Goal: Information Seeking & Learning: Find specific fact

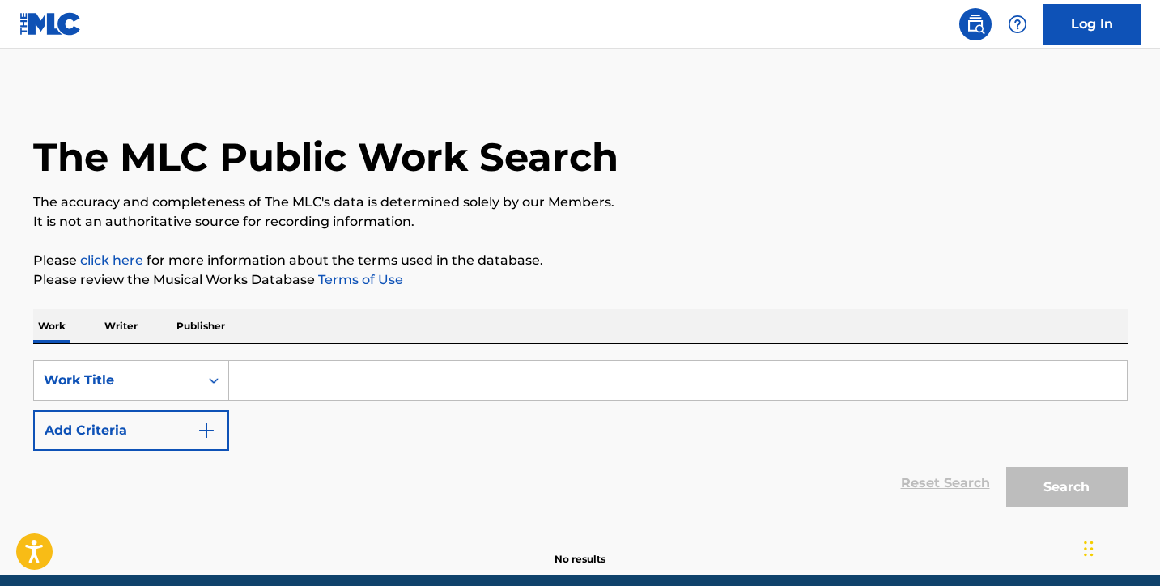
click at [385, 380] on input "Search Form" at bounding box center [677, 380] width 897 height 39
paste input "Talento De Televisión"
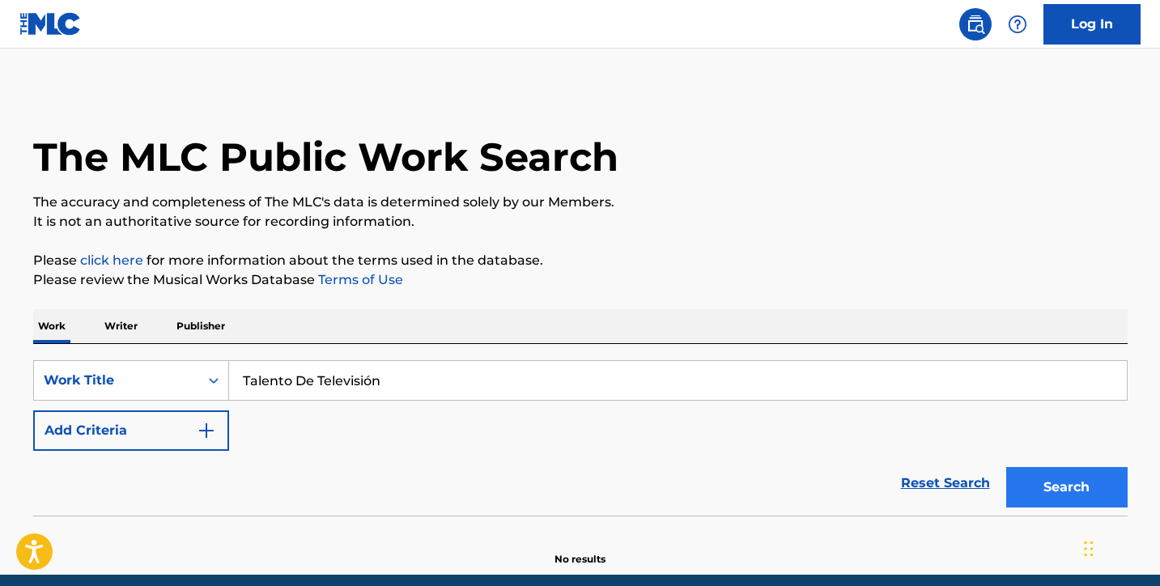
type input "Talento De Televisión"
click at [1067, 489] on button "Search" at bounding box center [1066, 487] width 121 height 40
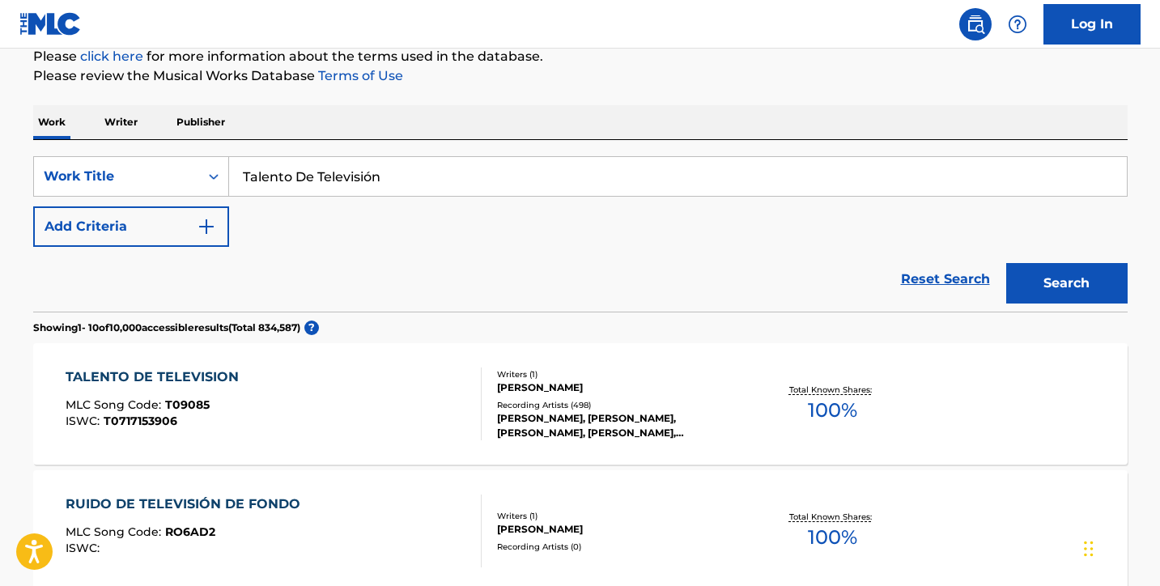
scroll to position [206, 0]
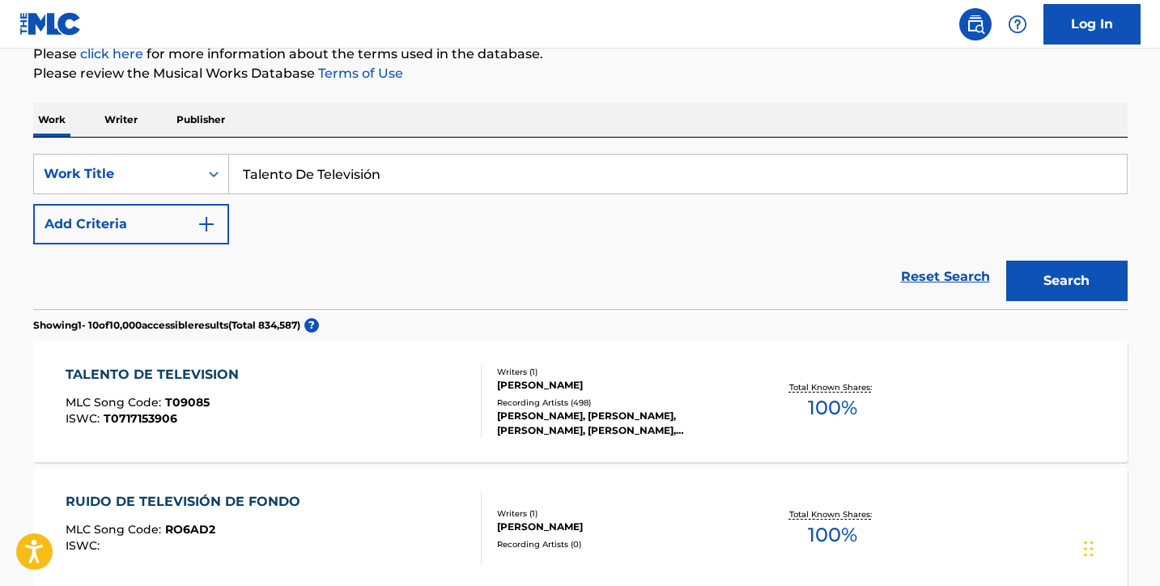
click at [219, 374] on div "TALENTO DE TELEVISION" at bounding box center [156, 374] width 181 height 19
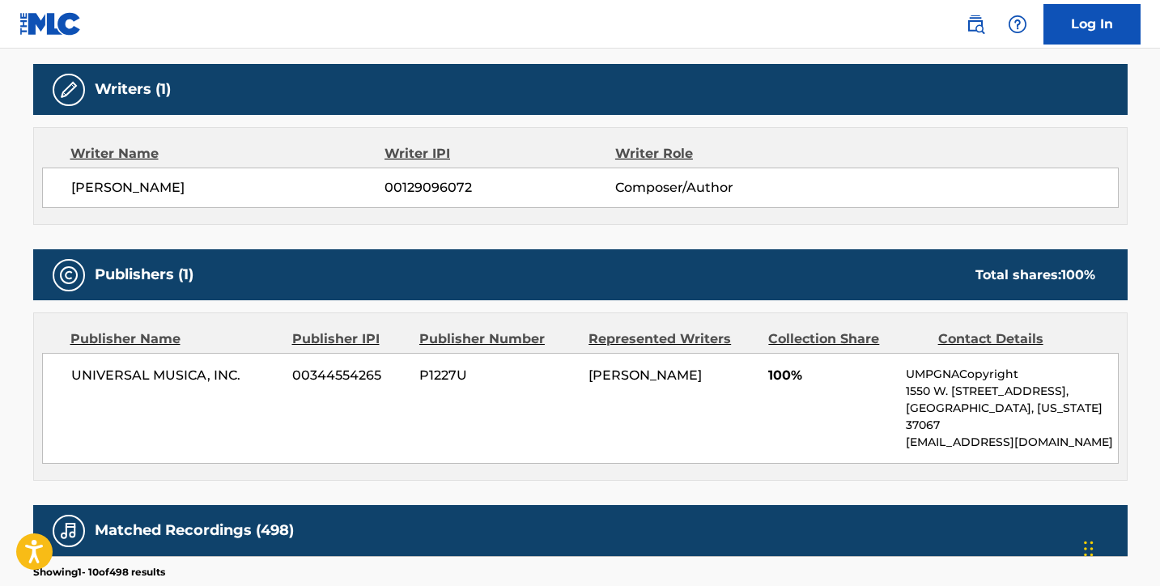
scroll to position [511, 0]
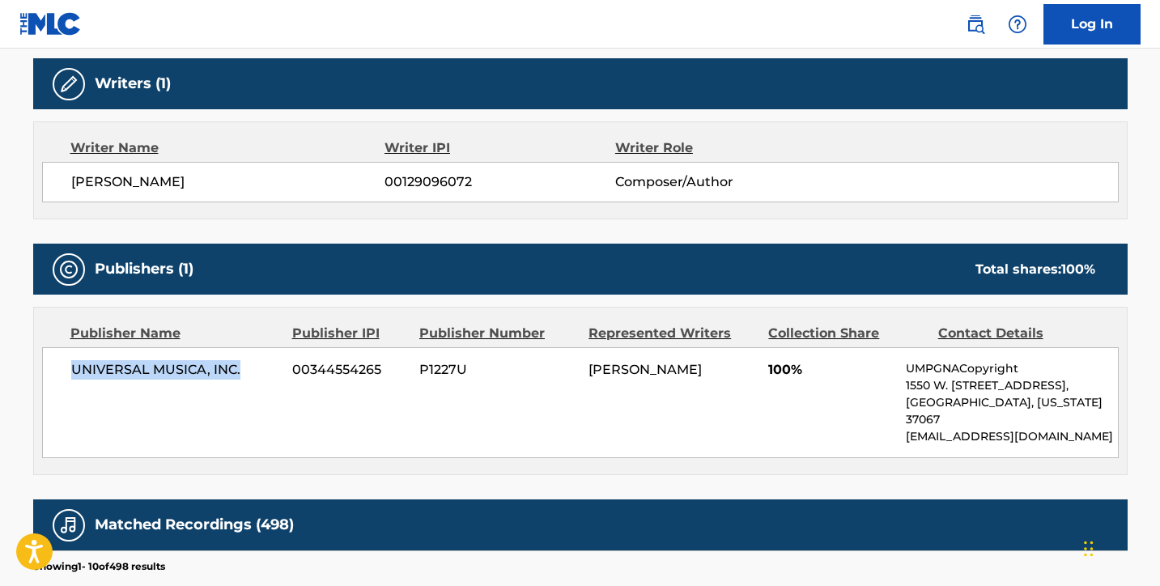
drag, startPoint x: 240, startPoint y: 370, endPoint x: 70, endPoint y: 373, distance: 170.0
click at [71, 373] on span "UNIVERSAL MUSICA, INC." at bounding box center [176, 369] width 210 height 19
copy span "UNIVERSAL MUSICA, INC."
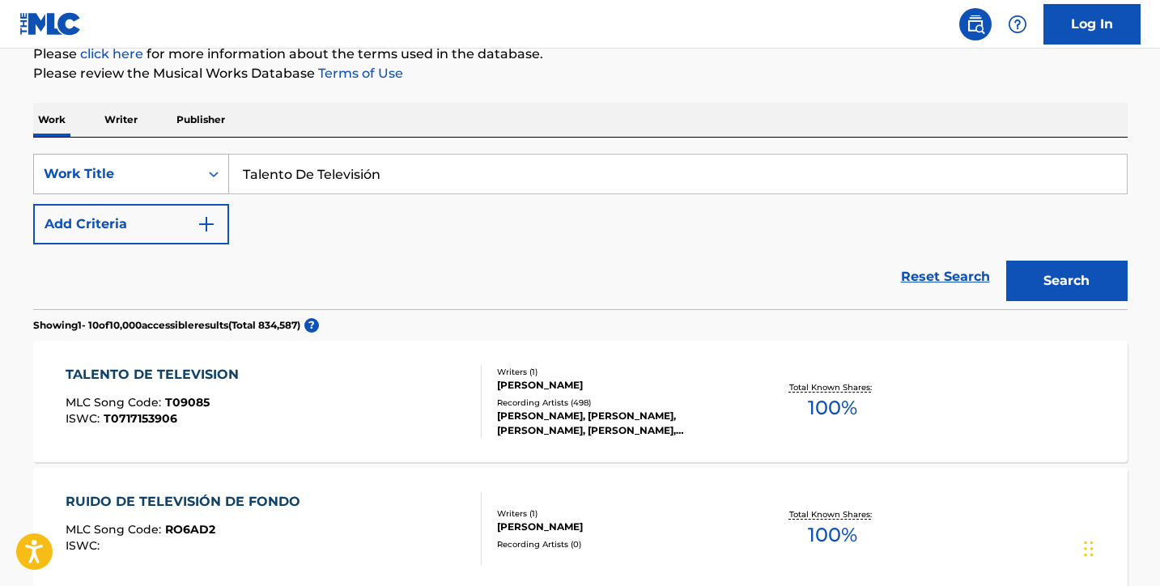
drag, startPoint x: 388, startPoint y: 173, endPoint x: 218, endPoint y: 173, distance: 170.7
click at [218, 173] on div "SearchWithCriteria876849da-40fa-45cf-a734-77de106ae09b Work Title Talento De Te…" at bounding box center [580, 174] width 1094 height 40
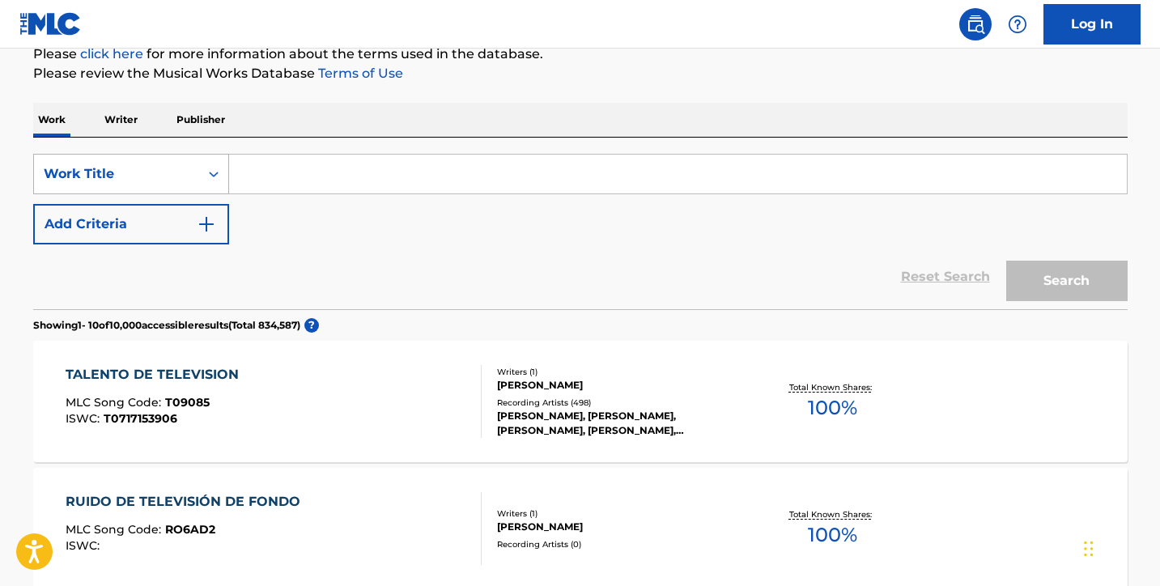
paste input "La Niña Bonita"
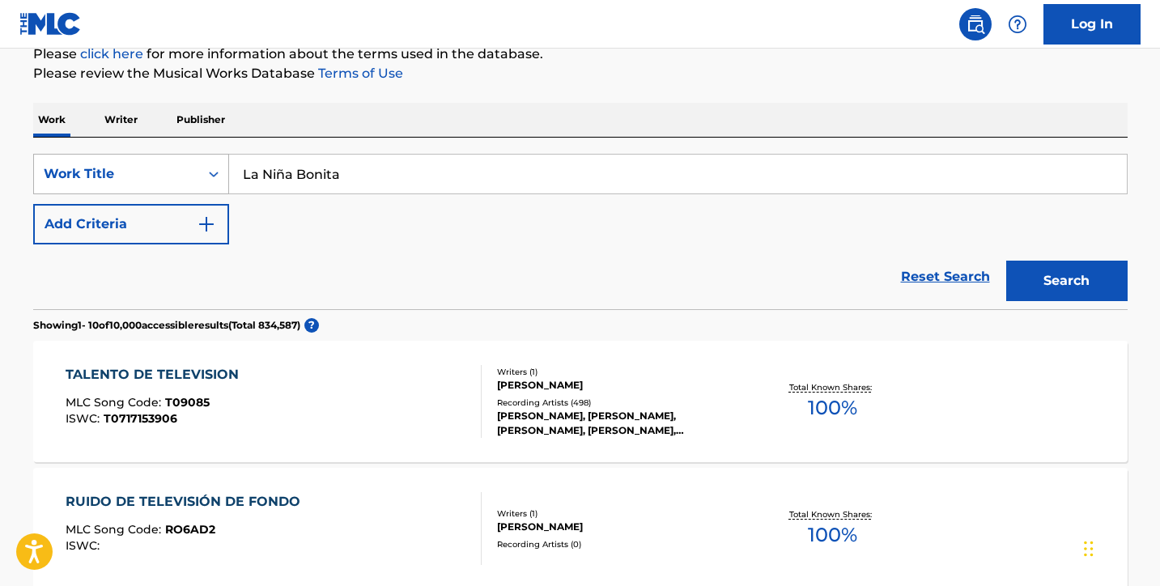
type input "La Niña Bonita"
click at [1066, 281] on button "Search" at bounding box center [1066, 281] width 121 height 40
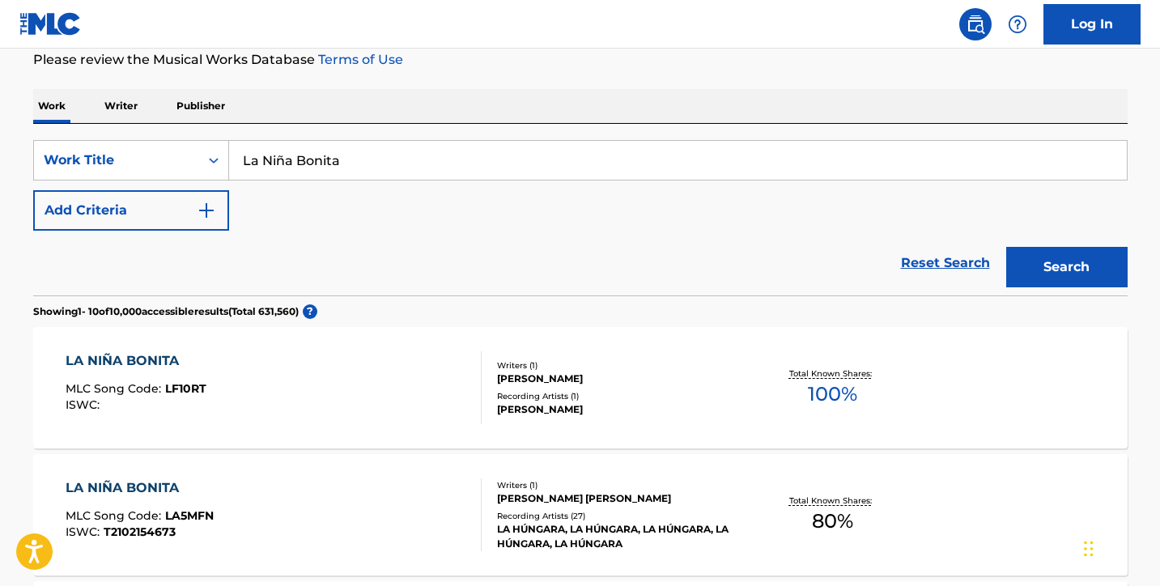
scroll to position [223, 0]
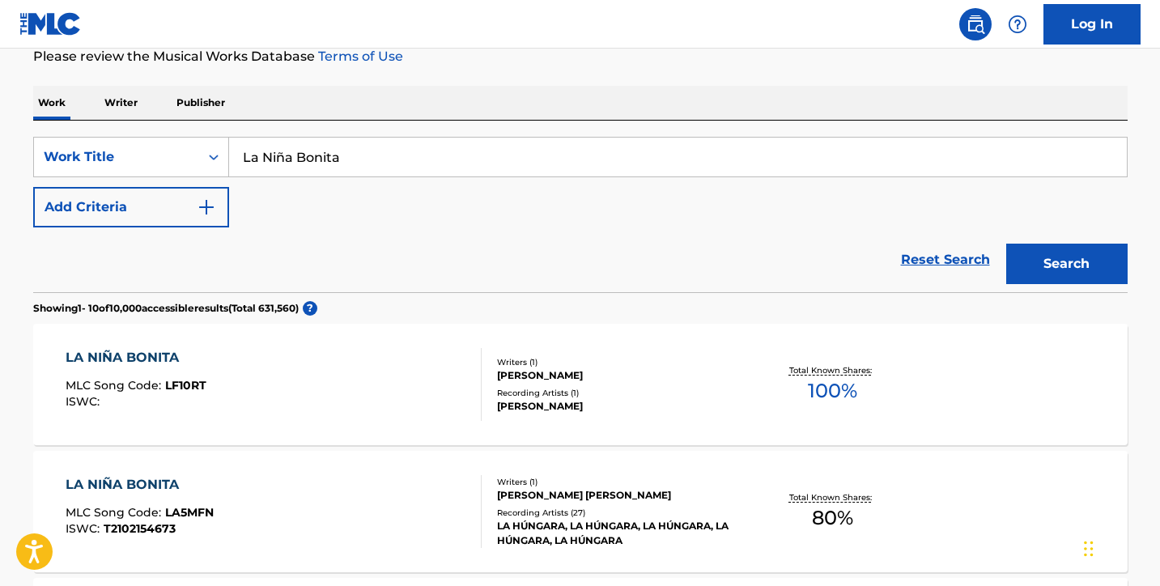
click at [163, 355] on div "LA NIÑA BONITA" at bounding box center [136, 357] width 141 height 19
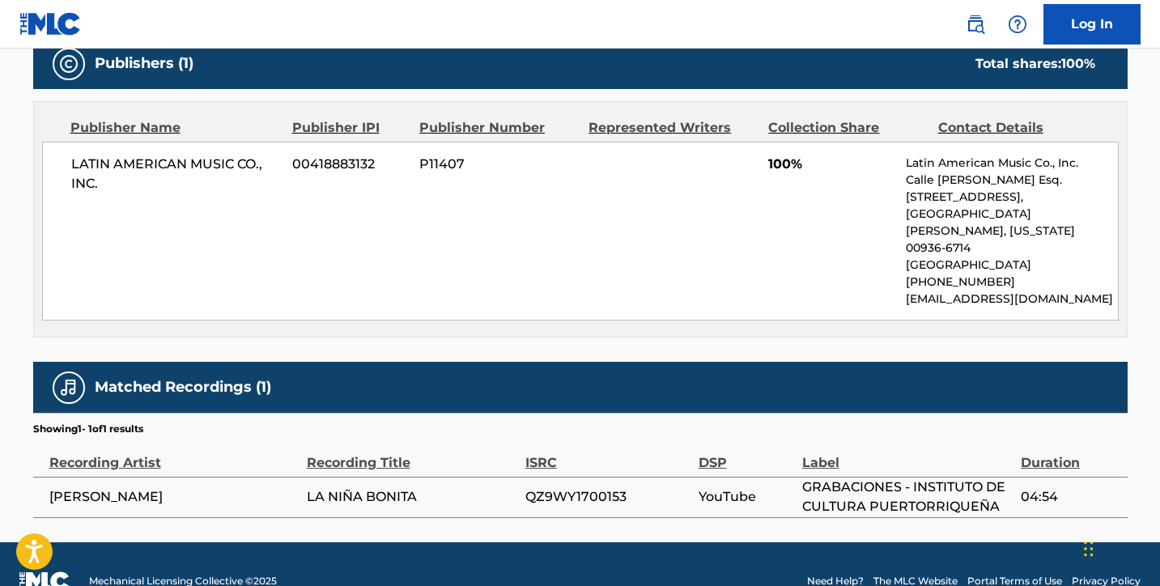
scroll to position [716, 0]
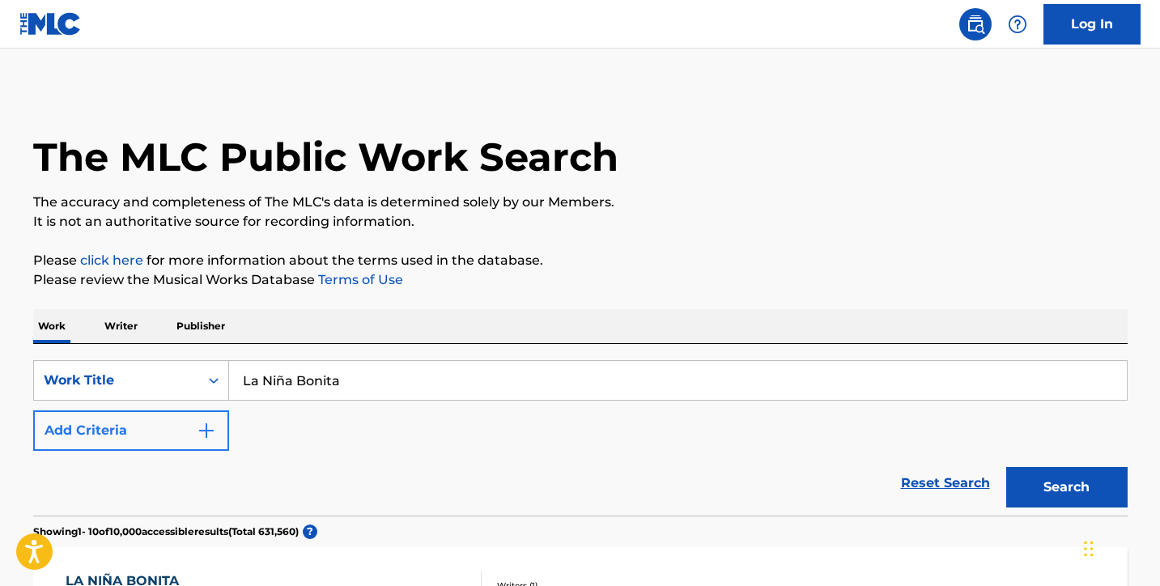
click at [129, 435] on button "Add Criteria" at bounding box center [131, 430] width 196 height 40
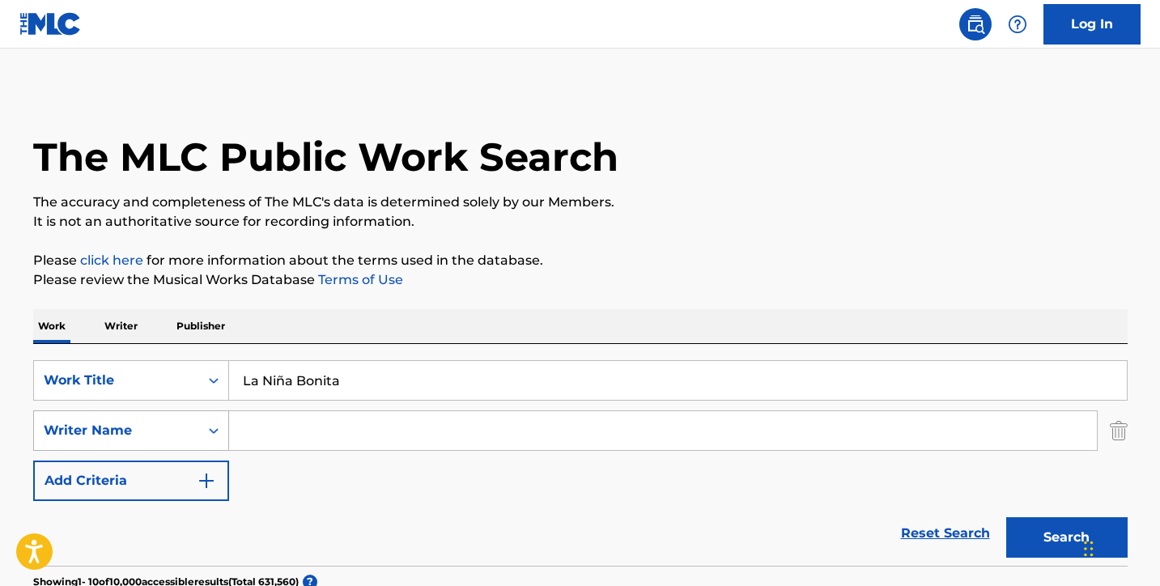
click at [214, 428] on div "Writer Name" at bounding box center [131, 430] width 196 height 40
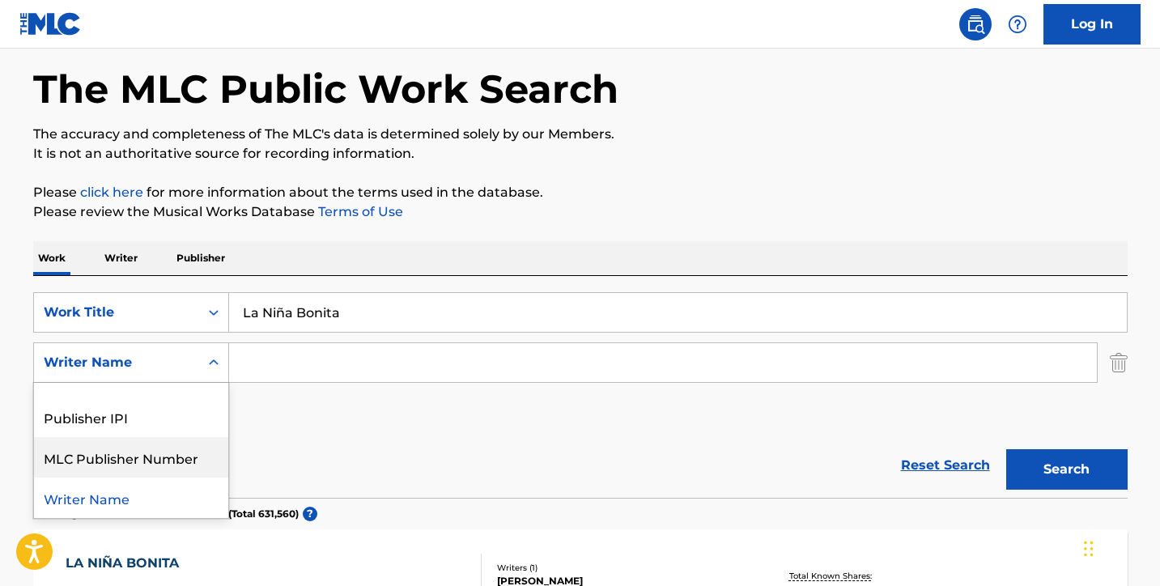
scroll to position [67, 0]
click at [418, 510] on section "Showing 1 - 10 of 10,000 accessible results (Total 631,560 ) ?" at bounding box center [580, 509] width 1094 height 23
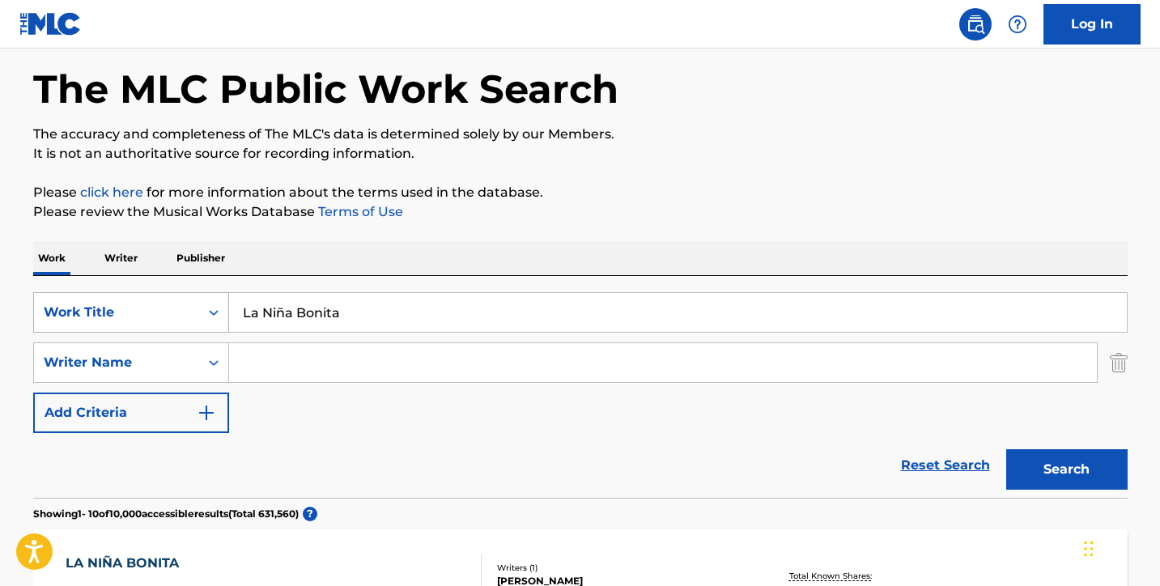
drag, startPoint x: 358, startPoint y: 314, endPoint x: 197, endPoint y: 304, distance: 160.5
click at [197, 304] on div "SearchWithCriteria876849da-40fa-45cf-a734-77de106ae09b Work Title La Niña Bonita" at bounding box center [580, 312] width 1094 height 40
type input "AGACHADITA"
click at [299, 371] on input "Search Form" at bounding box center [662, 362] width 867 height 39
type input "[PERSON_NAME]"
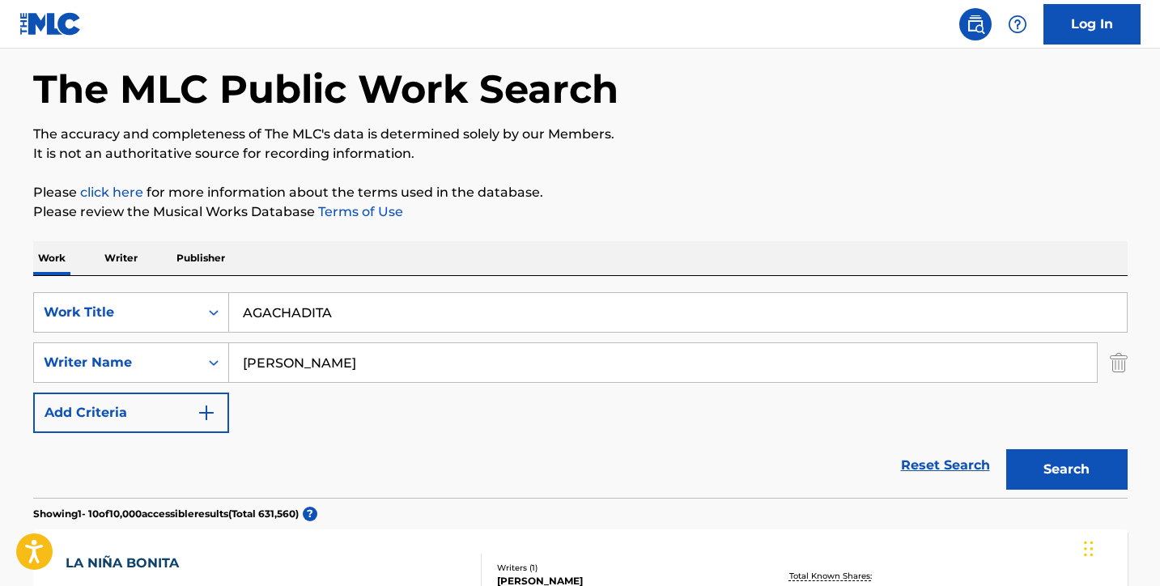
click at [1066, 469] on button "Search" at bounding box center [1066, 469] width 121 height 40
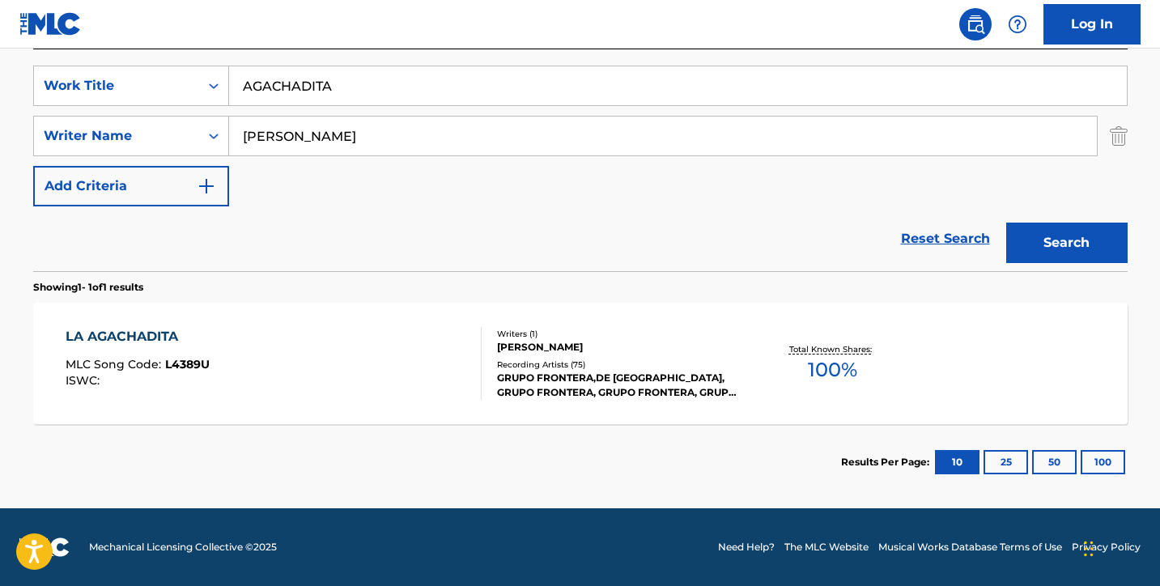
scroll to position [295, 0]
click at [169, 333] on div "LA AGACHADITA" at bounding box center [138, 336] width 144 height 19
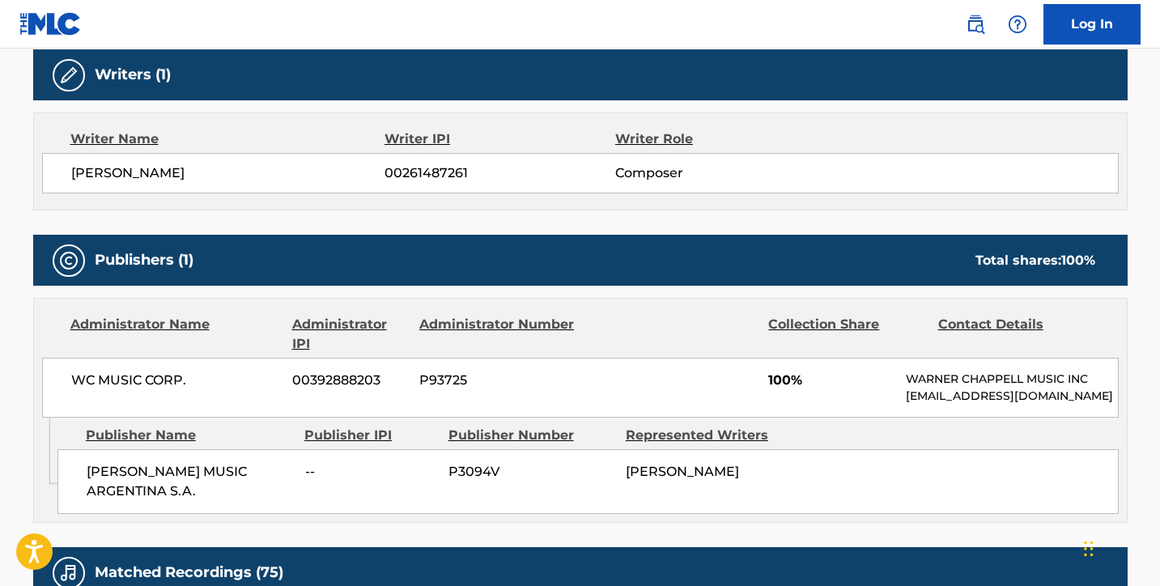
scroll to position [521, 0]
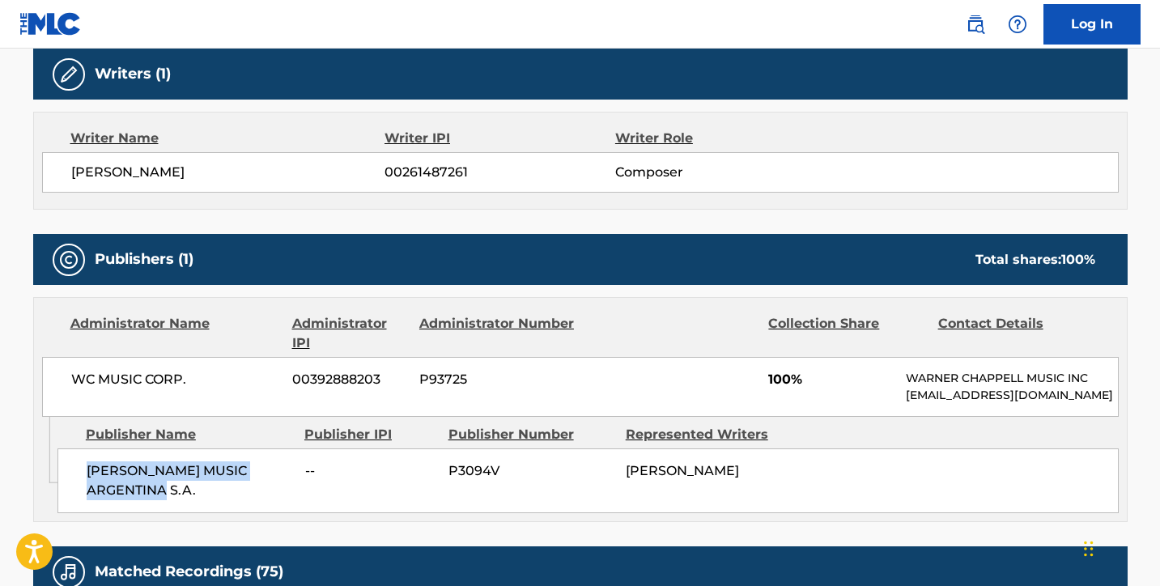
drag, startPoint x: 124, startPoint y: 488, endPoint x: 74, endPoint y: 466, distance: 54.7
click at [74, 466] on div "[PERSON_NAME] MUSIC ARGENTINA S.A. -- P3094V [PERSON_NAME]" at bounding box center [587, 480] width 1061 height 65
copy span "[PERSON_NAME] MUSIC ARGENTINA S.A."
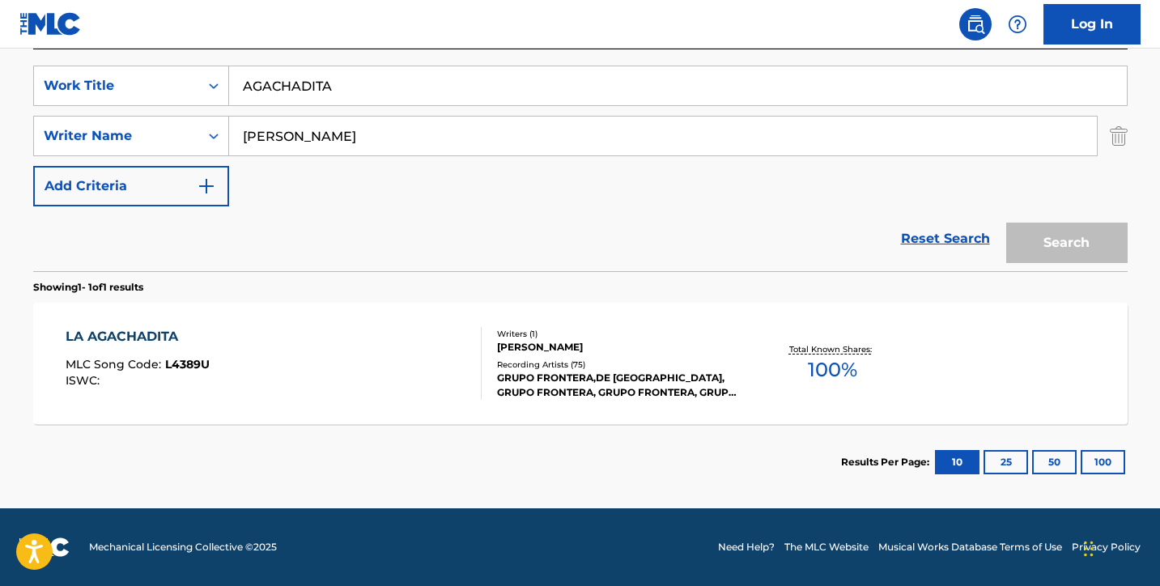
scroll to position [202, 0]
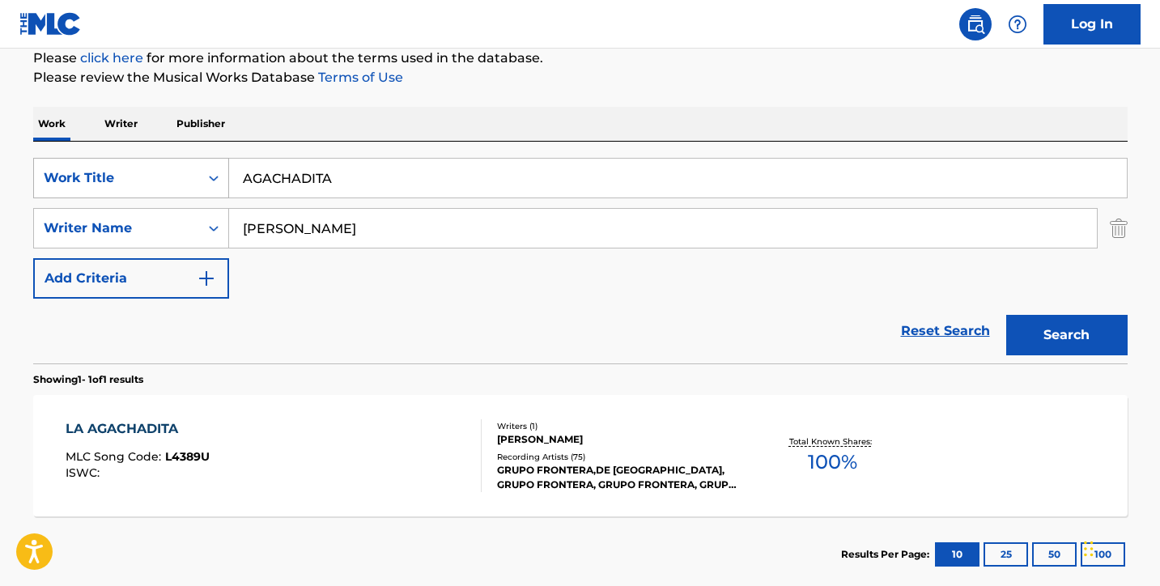
drag, startPoint x: 349, startPoint y: 182, endPoint x: 202, endPoint y: 182, distance: 146.5
click at [202, 182] on div "SearchWithCriteria876849da-40fa-45cf-a734-77de106ae09b Work Title AGACHADITA" at bounding box center [580, 178] width 1094 height 40
type input "EL NEGRITO"
drag, startPoint x: 301, startPoint y: 229, endPoint x: 201, endPoint y: 229, distance: 100.3
click at [201, 229] on div "SearchWithCriteriaaf428ff5-d2c1-4a37-8f4f-6beff20eb4c4 Writer Name [PERSON_NAME]" at bounding box center [580, 228] width 1094 height 40
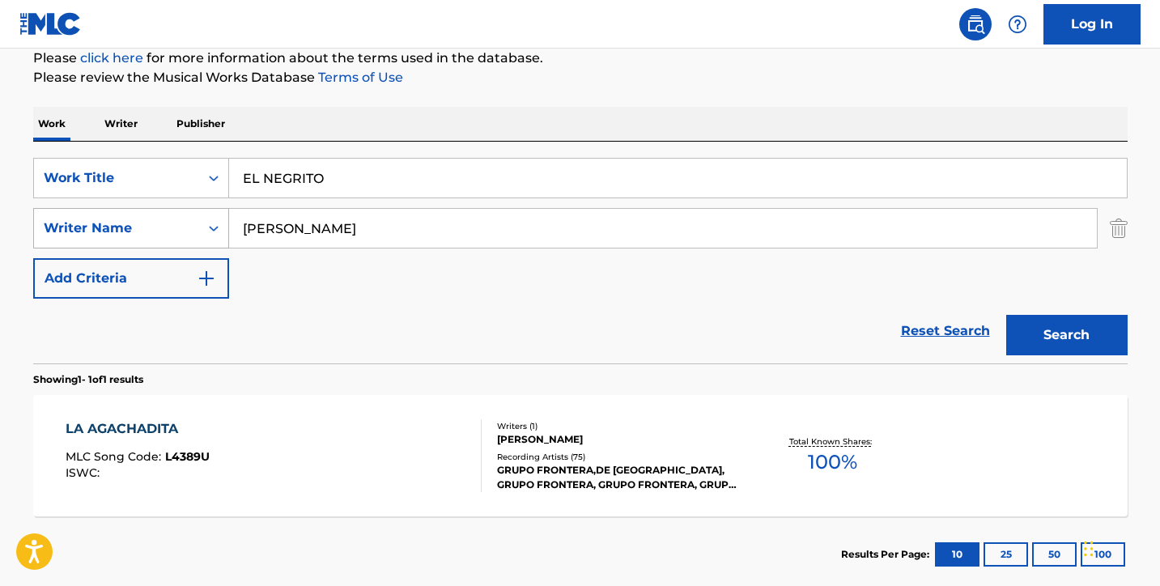
click at [1066, 335] on button "Search" at bounding box center [1066, 335] width 121 height 40
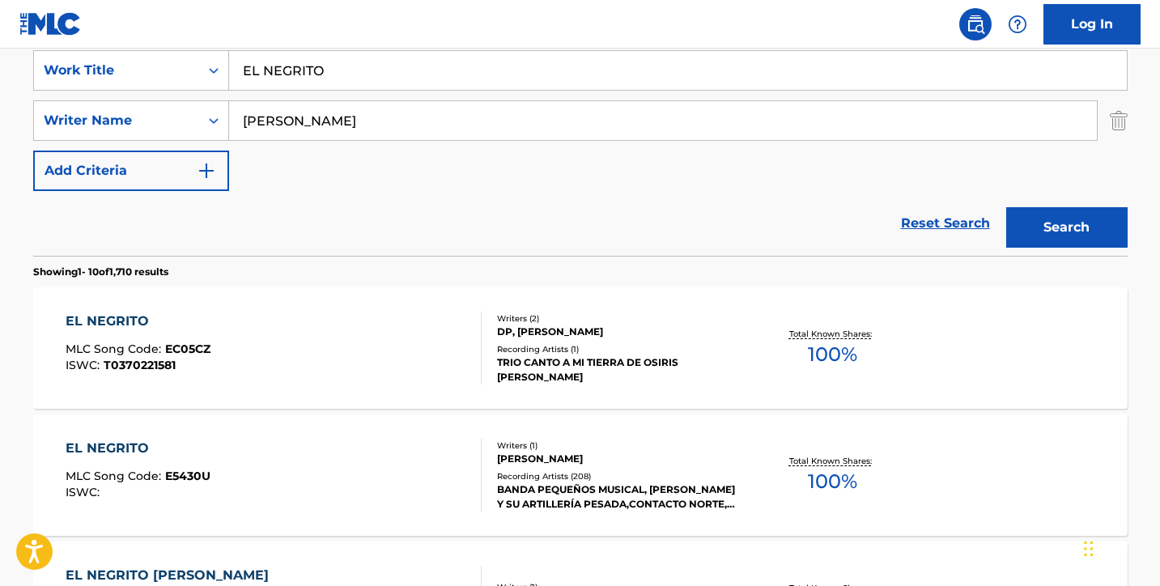
scroll to position [323, 0]
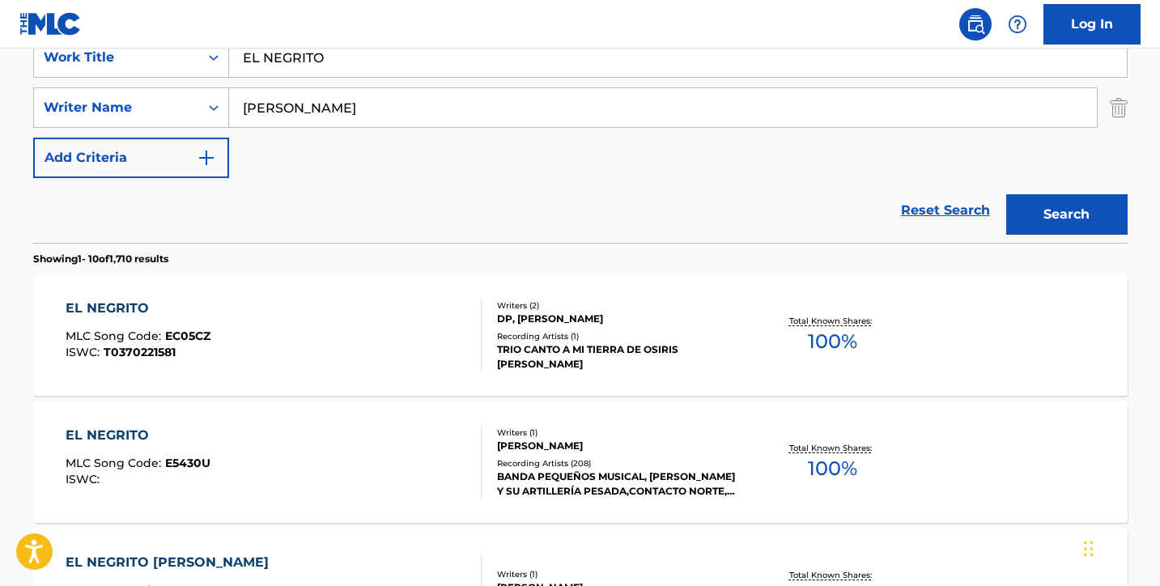
type input "[PERSON_NAME]"
click at [1066, 214] on button "Search" at bounding box center [1066, 214] width 121 height 40
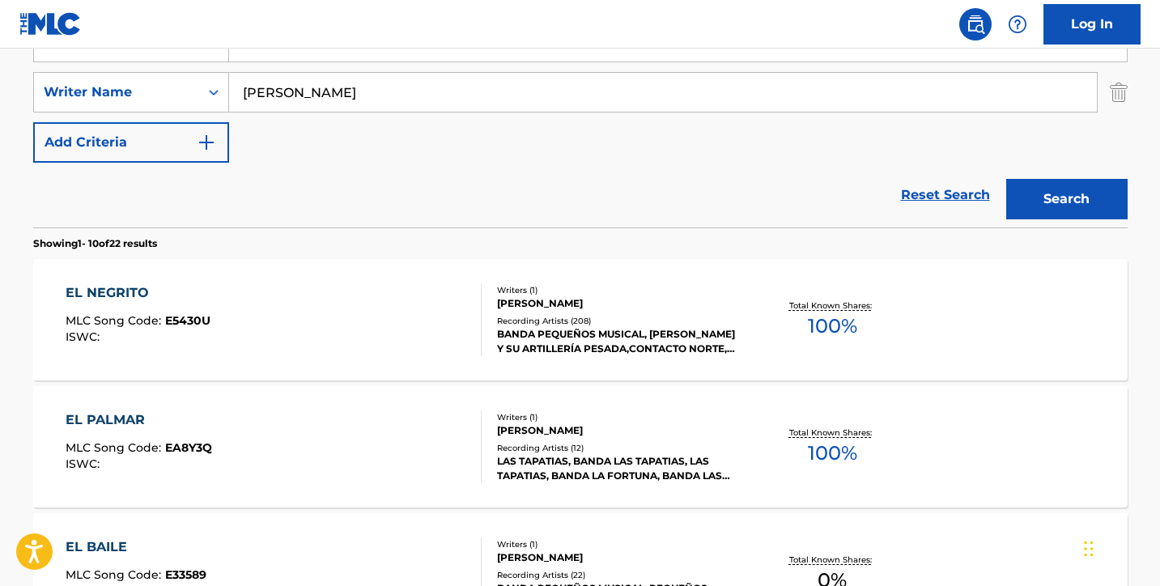
scroll to position [346, 0]
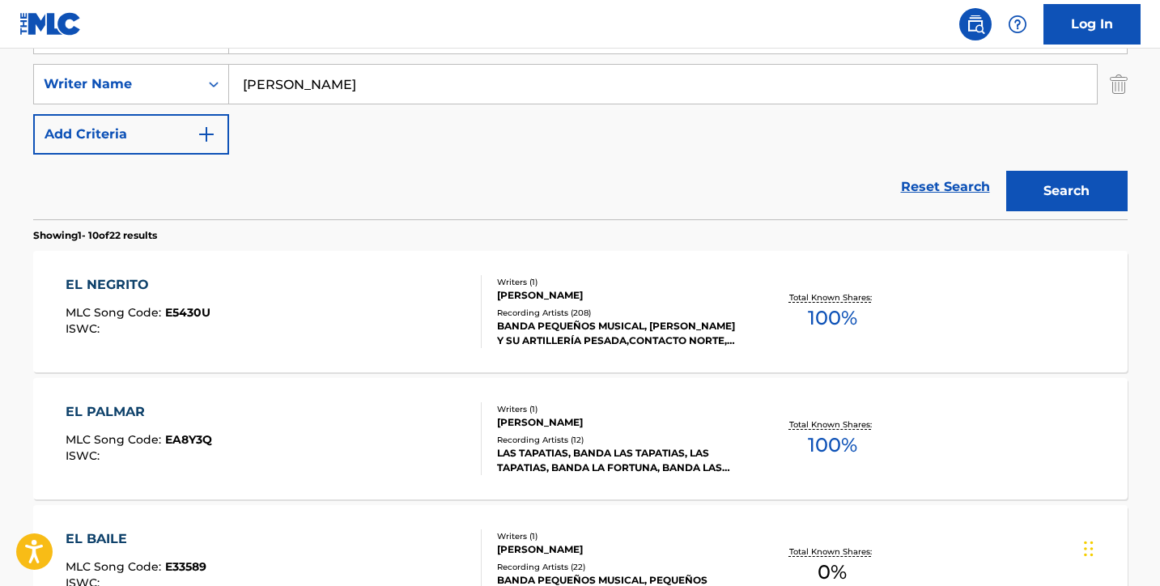
click at [145, 282] on div "EL NEGRITO" at bounding box center [138, 284] width 145 height 19
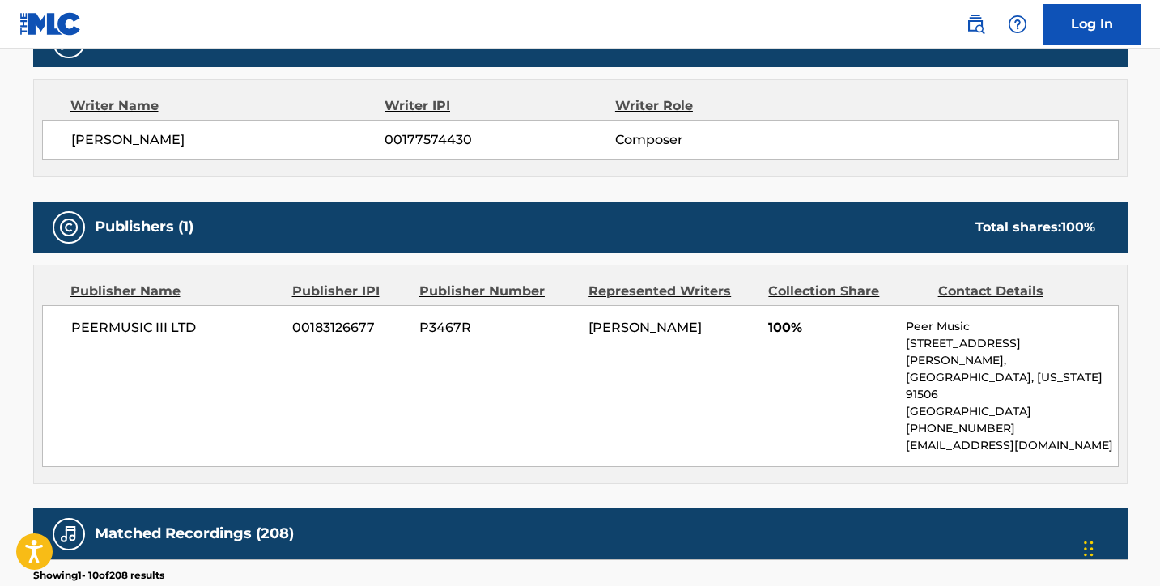
scroll to position [656, 0]
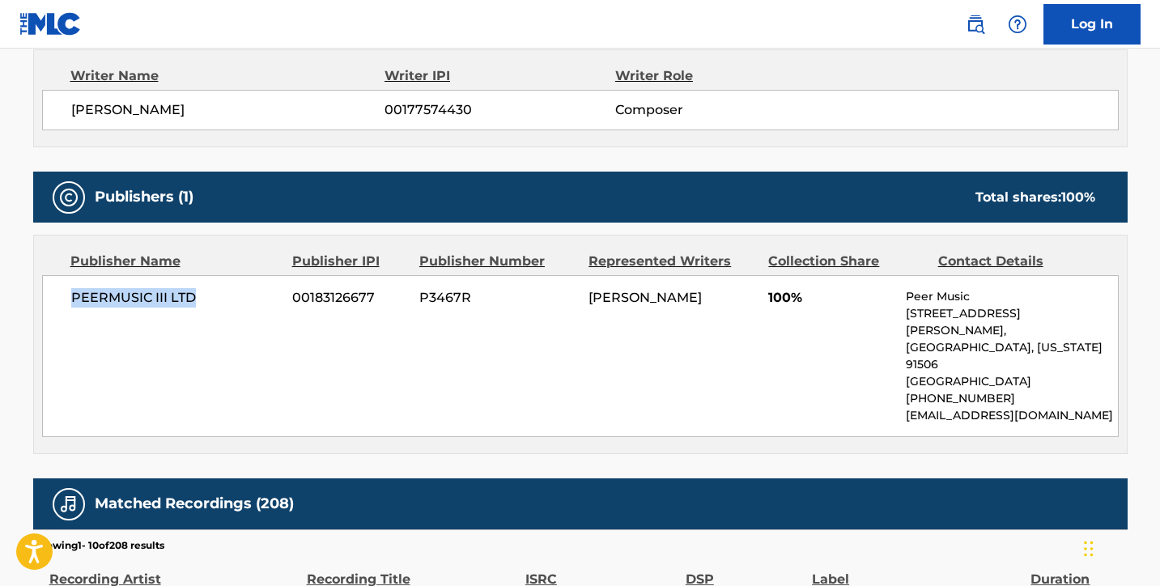
drag, startPoint x: 216, startPoint y: 300, endPoint x: 70, endPoint y: 299, distance: 146.5
click at [70, 299] on div "PEERMUSIC III LTD 00183126677 P3467R [PERSON_NAME] 100% Peer Music [STREET_ADDR…" at bounding box center [580, 356] width 1076 height 162
copy span "PEERMUSIC III LTD"
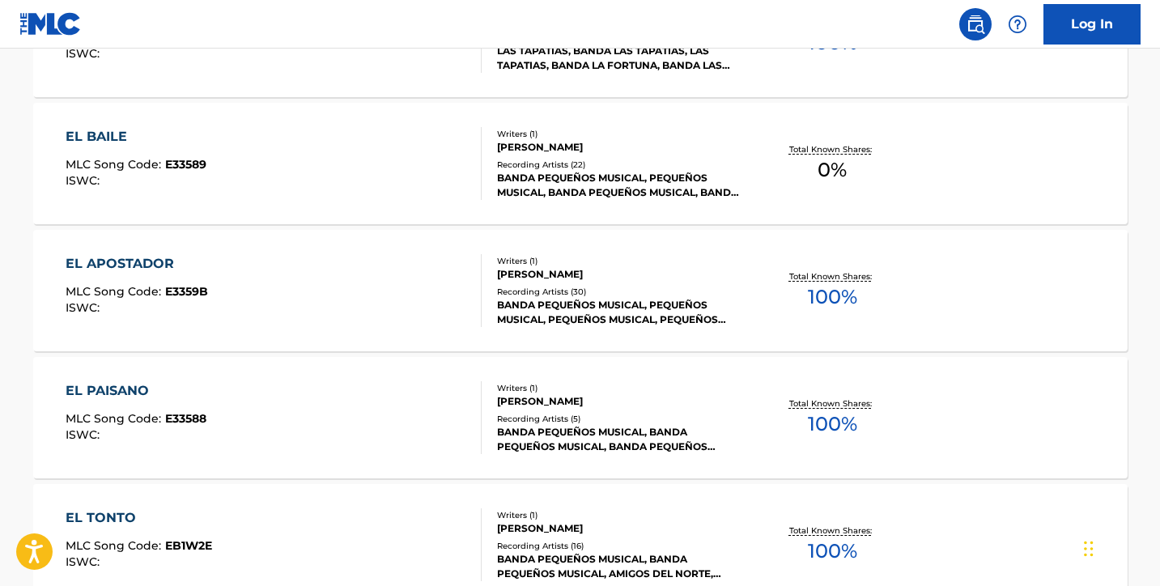
scroll to position [346, 0]
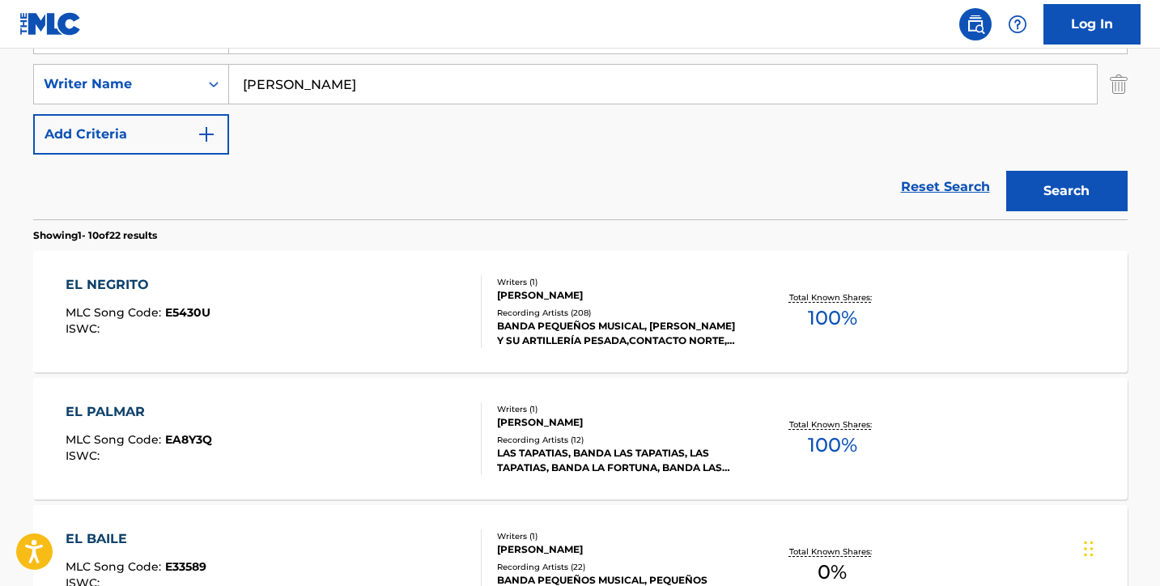
drag, startPoint x: 463, startPoint y: 87, endPoint x: 258, endPoint y: 87, distance: 204.7
click at [258, 87] on input "[PERSON_NAME]" at bounding box center [662, 84] width 867 height 39
type input "G"
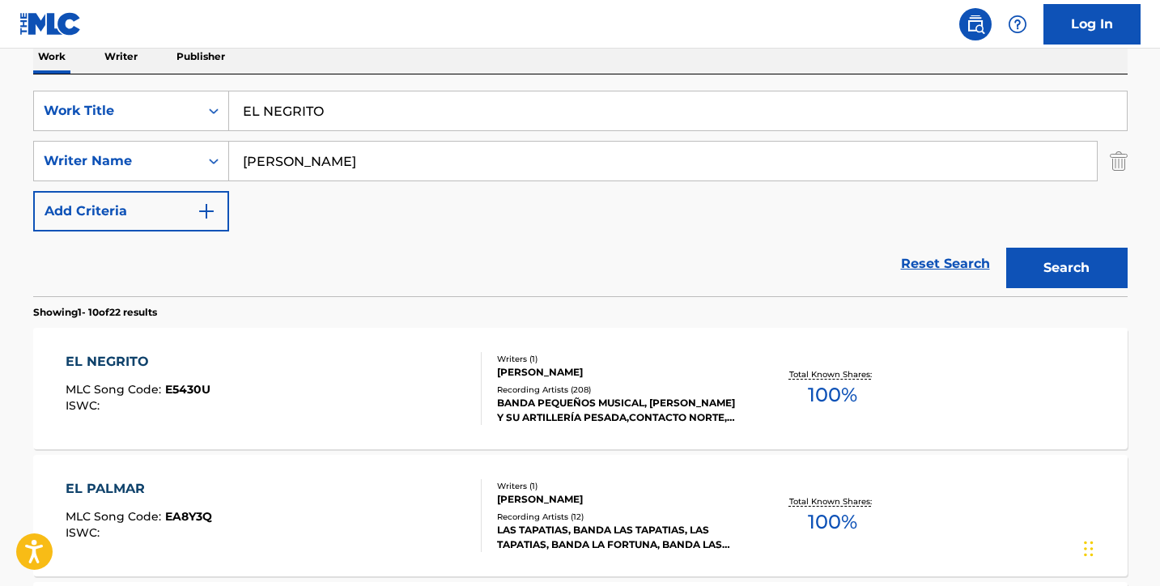
scroll to position [197, 0]
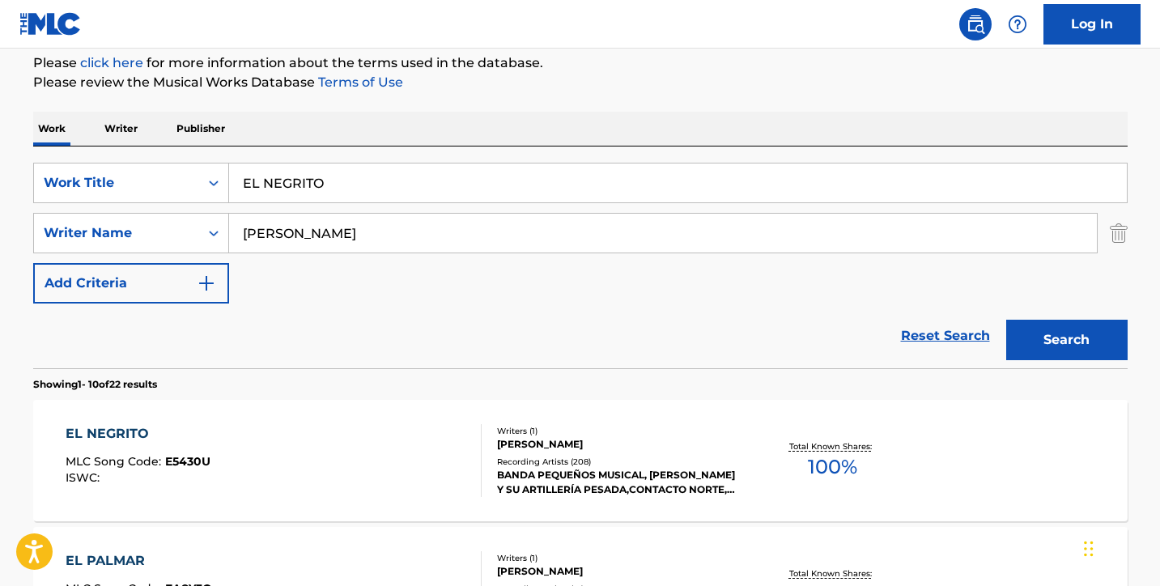
type input "[PERSON_NAME]"
drag, startPoint x: 334, startPoint y: 177, endPoint x: 244, endPoint y: 171, distance: 90.9
click at [244, 171] on input "EL NEGRITO" at bounding box center [677, 182] width 897 height 39
type input "LA COCHOCHA"
click at [1052, 339] on button "Search" at bounding box center [1066, 340] width 121 height 40
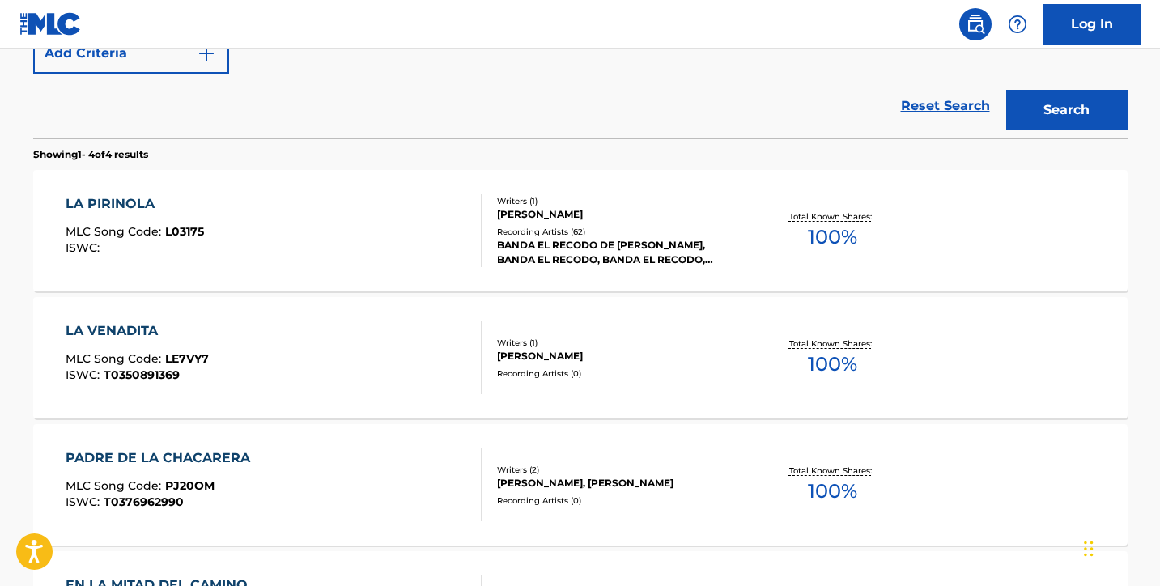
scroll to position [424, 0]
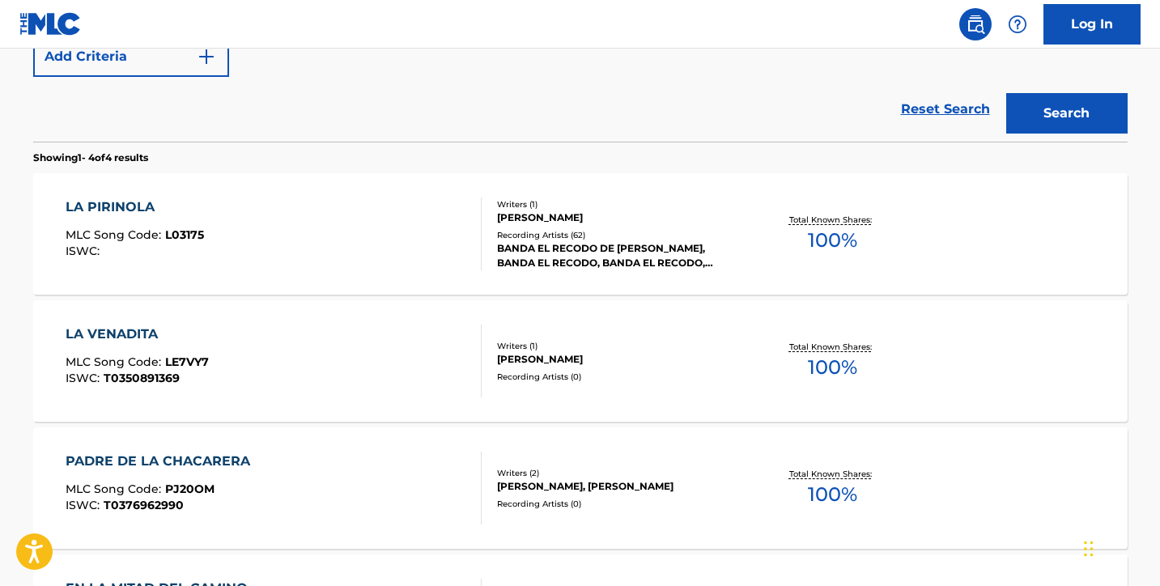
click at [142, 204] on div "LA PIRINOLA" at bounding box center [135, 206] width 138 height 19
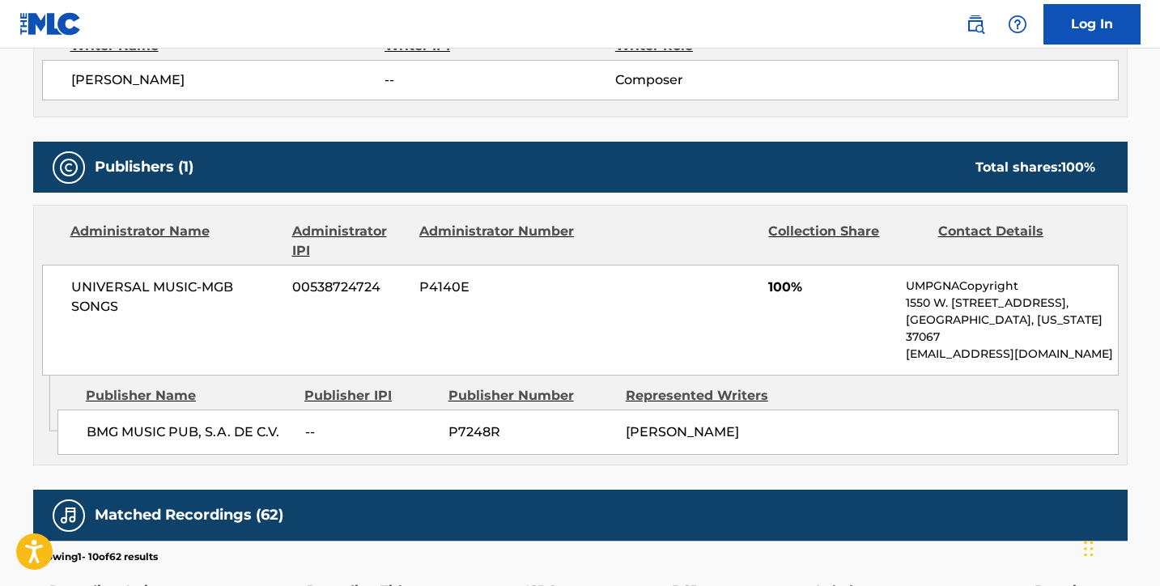
scroll to position [618, 0]
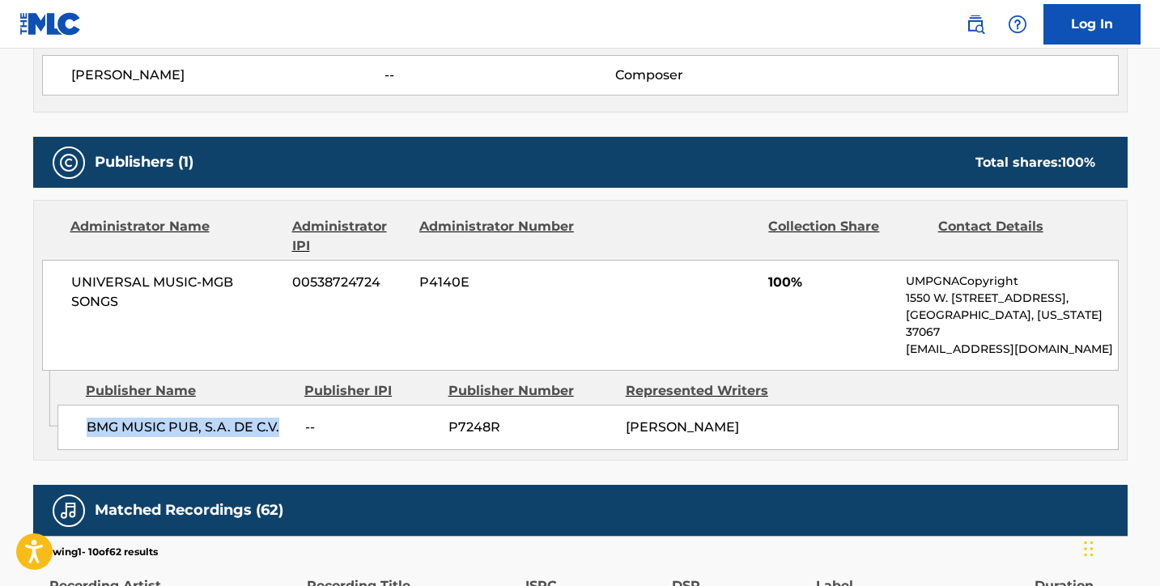
drag, startPoint x: 280, startPoint y: 413, endPoint x: 110, endPoint y: 394, distance: 170.9
click at [110, 405] on div "BMG MUSIC PUB, S.A. DE C.V. -- P7248R [PERSON_NAME]" at bounding box center [587, 427] width 1061 height 45
copy span "BMG MUSIC PUB, S.A. DE C.V."
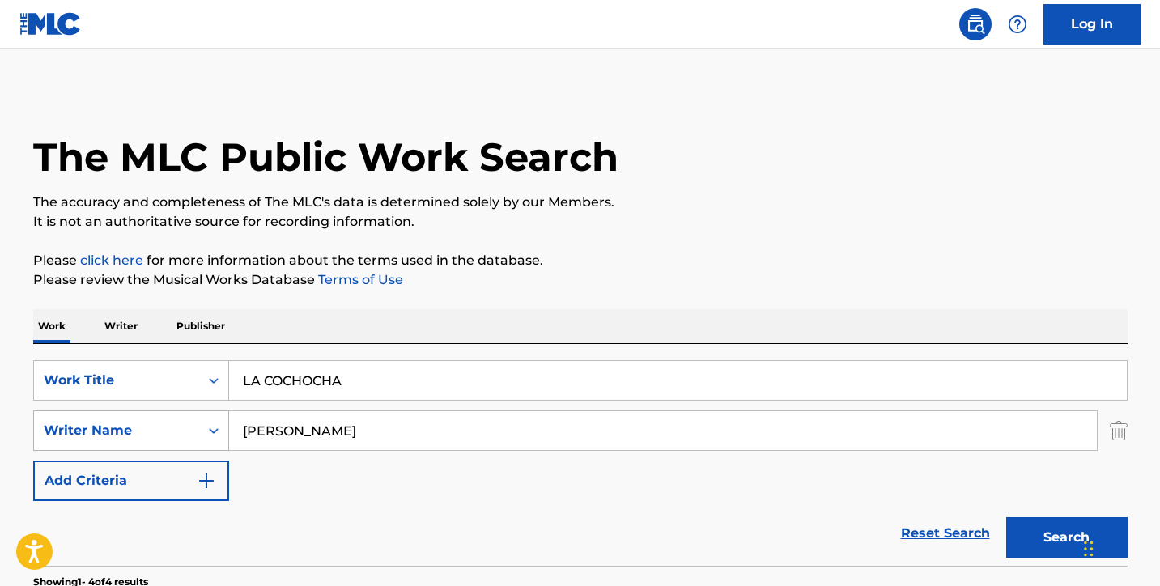
drag, startPoint x: 414, startPoint y: 427, endPoint x: 208, endPoint y: 423, distance: 206.4
click at [208, 423] on div "SearchWithCriteriaaf428ff5-d2c1-4a37-8f4f-6beff20eb4c4 Writer Name [PERSON_NAME]" at bounding box center [580, 430] width 1094 height 40
drag, startPoint x: 368, startPoint y: 380, endPoint x: 231, endPoint y: 372, distance: 137.8
click at [235, 373] on input "LA COCHOCHA" at bounding box center [677, 380] width 897 height 39
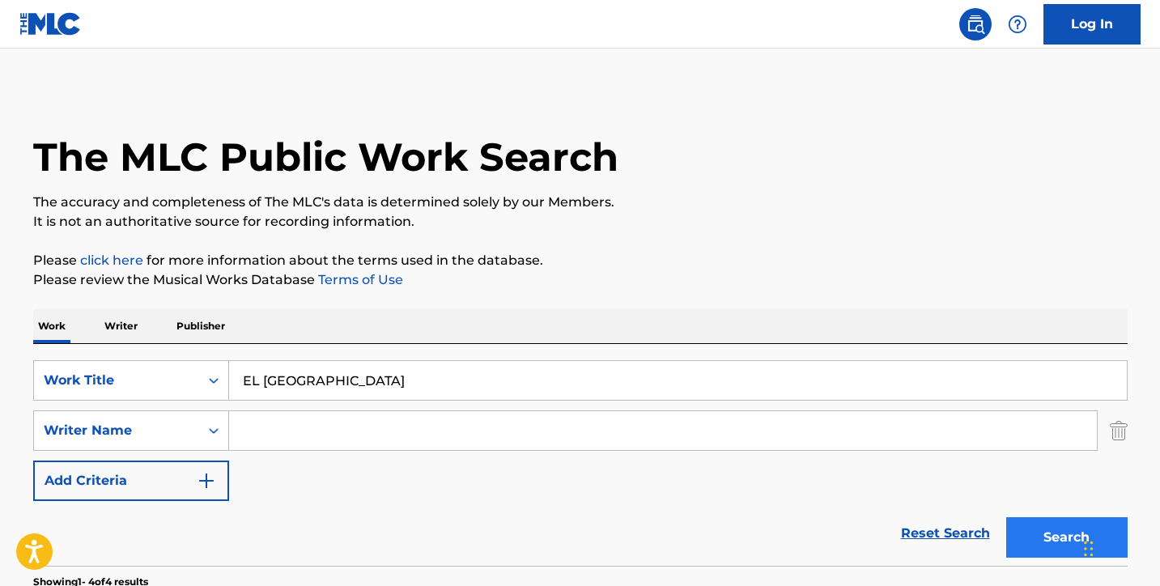
type input "EL [GEOGRAPHIC_DATA]"
click at [1059, 541] on button "Search" at bounding box center [1066, 537] width 121 height 40
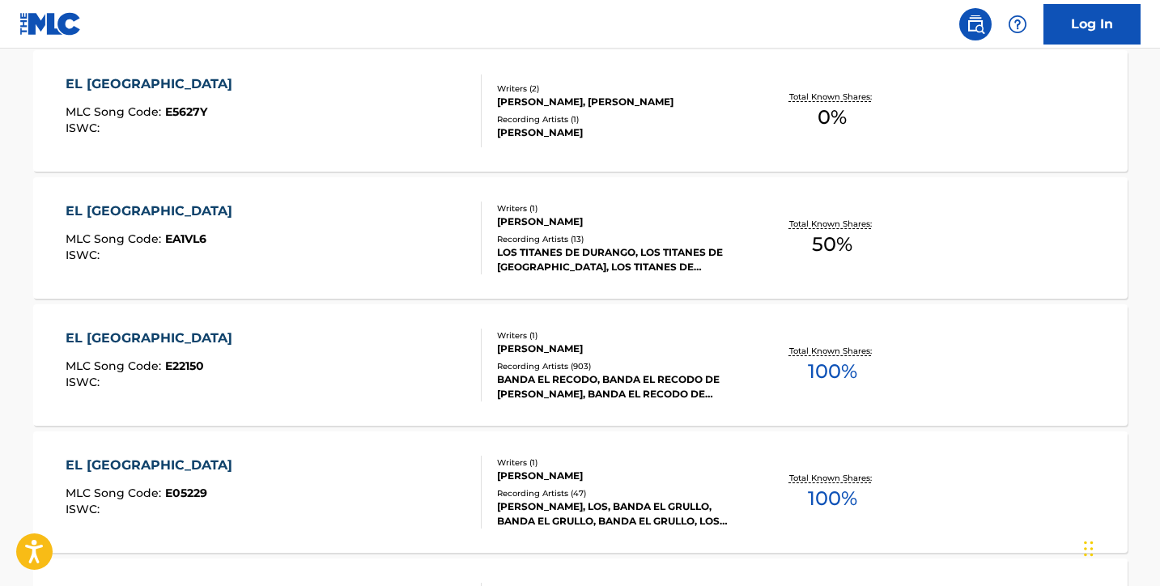
scroll to position [682, 0]
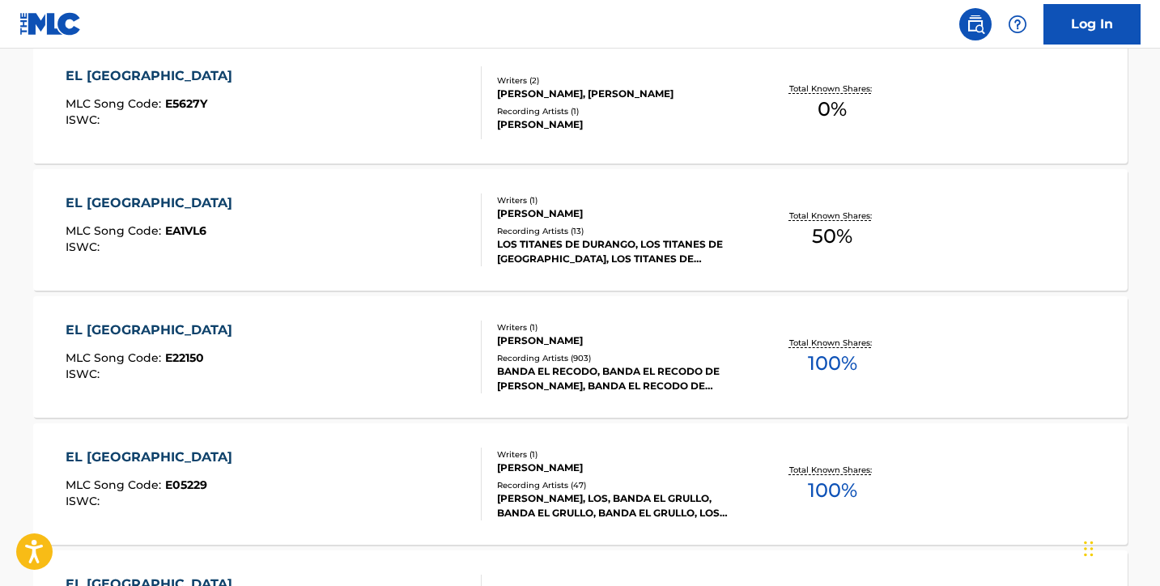
click at [123, 325] on div "EL [GEOGRAPHIC_DATA]" at bounding box center [153, 329] width 175 height 19
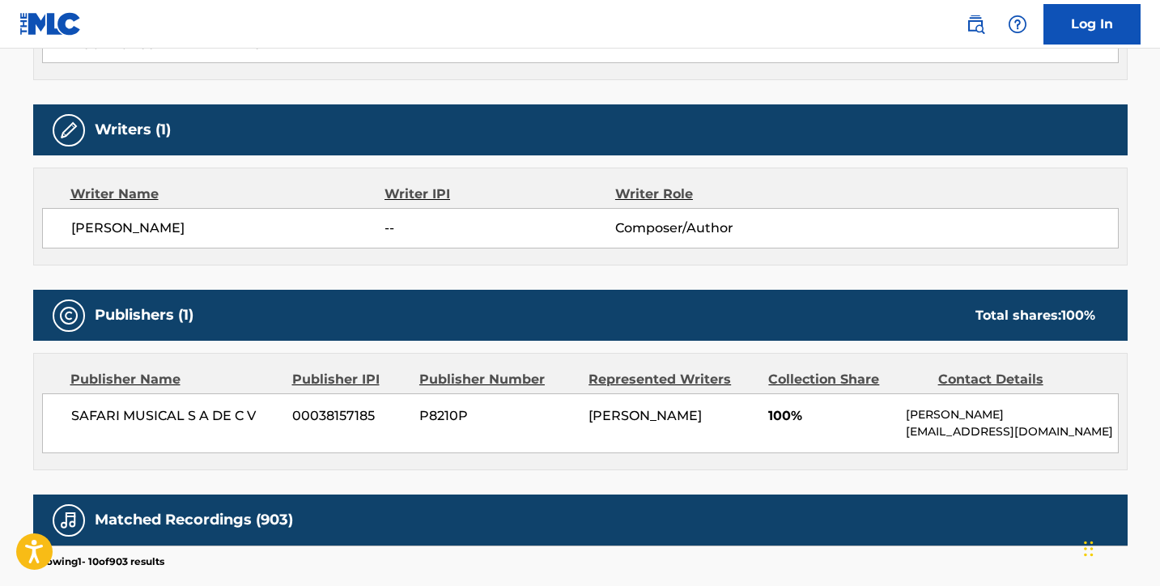
scroll to position [542, 0]
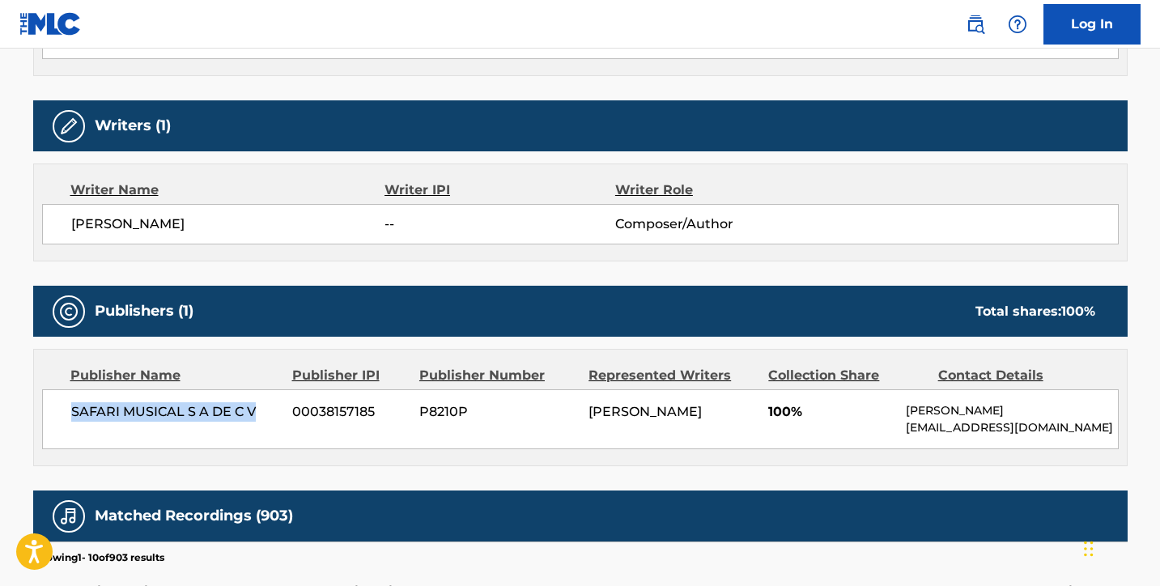
drag, startPoint x: 259, startPoint y: 414, endPoint x: 70, endPoint y: 417, distance: 189.4
click at [70, 417] on div "SAFARI MUSICAL S A DE C V 00038157185 P8210P [PERSON_NAME] 100% [PERSON_NAME] […" at bounding box center [580, 419] width 1076 height 60
copy span "SAFARI MUSICAL S A DE C V"
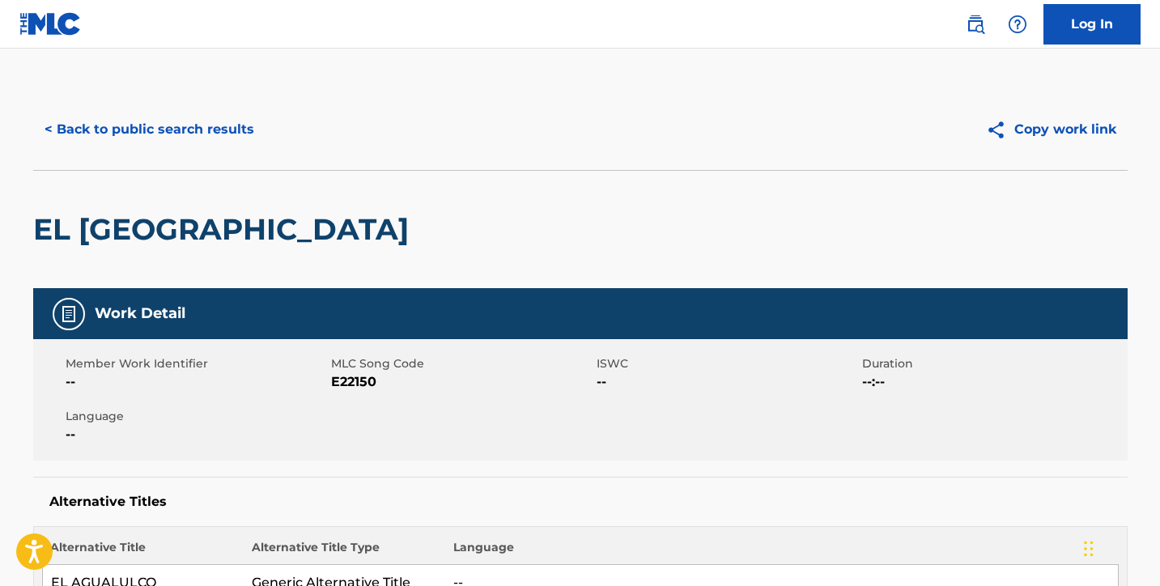
scroll to position [0, 0]
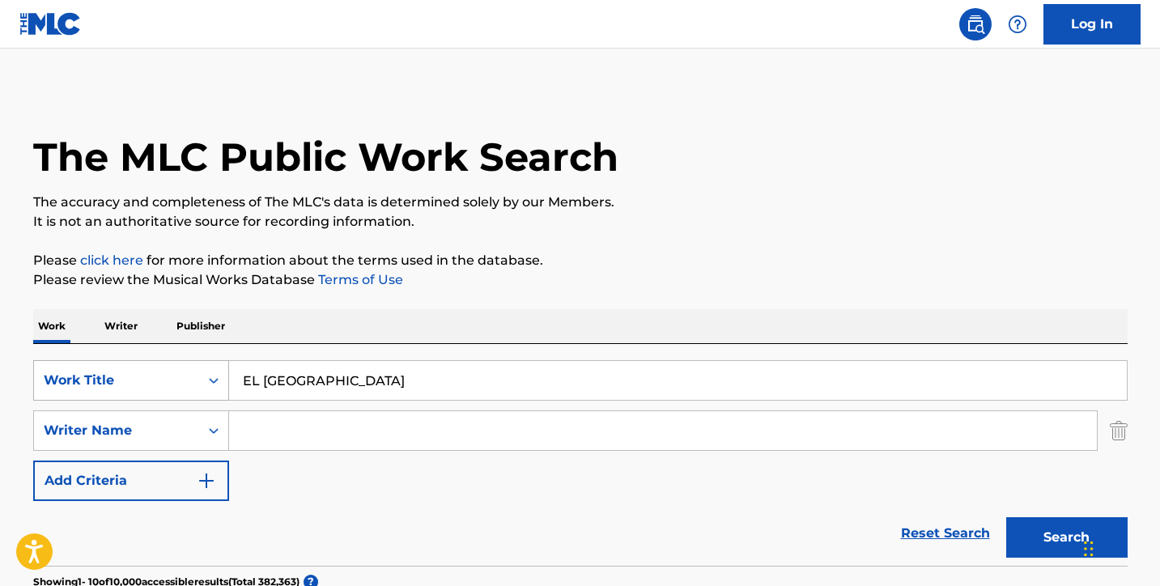
drag, startPoint x: 368, startPoint y: 384, endPoint x: 208, endPoint y: 384, distance: 160.2
click at [208, 384] on div "SearchWithCriteria876849da-40fa-45cf-a734-77de106ae09b Work Title [GEOGRAPHIC_D…" at bounding box center [580, 380] width 1094 height 40
type input "el toro viejo"
click at [1066, 537] on button "Search" at bounding box center [1066, 537] width 121 height 40
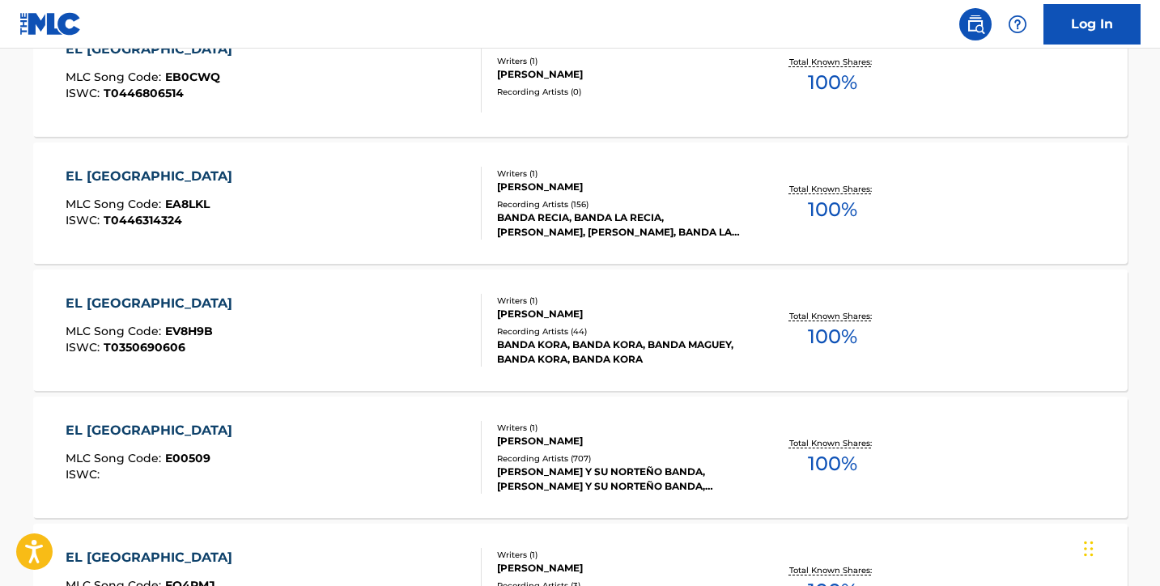
scroll to position [1091, 0]
click at [144, 428] on div "EL [GEOGRAPHIC_DATA]" at bounding box center [153, 429] width 175 height 19
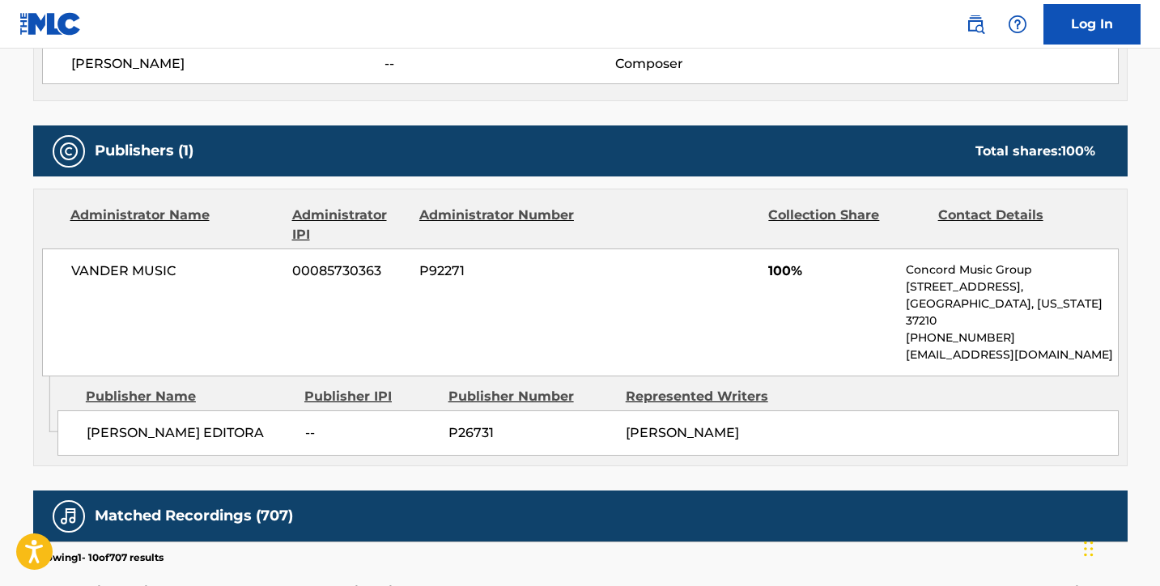
scroll to position [634, 0]
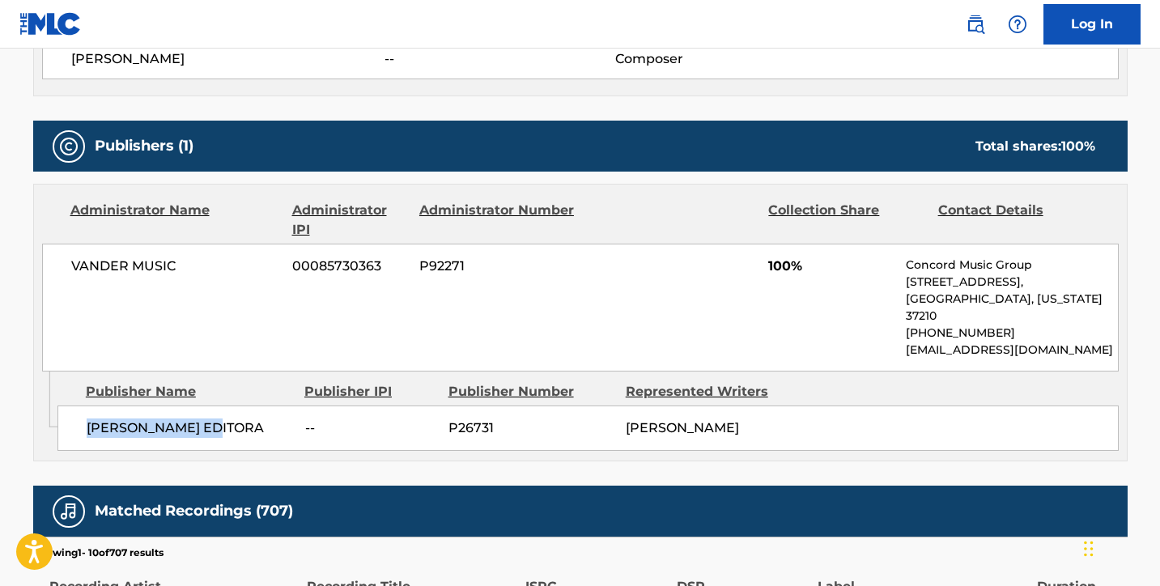
drag, startPoint x: 225, startPoint y: 409, endPoint x: 74, endPoint y: 412, distance: 151.3
click at [74, 412] on div "[PERSON_NAME] EDITORA -- P26731 [PERSON_NAME]" at bounding box center [587, 427] width 1061 height 45
copy span "[PERSON_NAME] EDITORA"
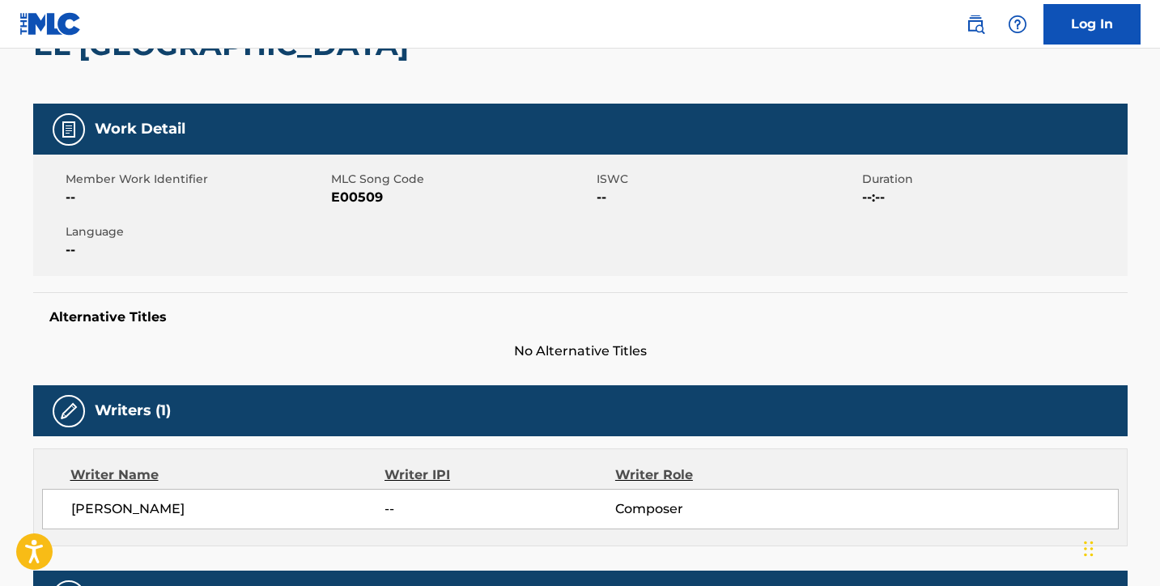
scroll to position [142, 0]
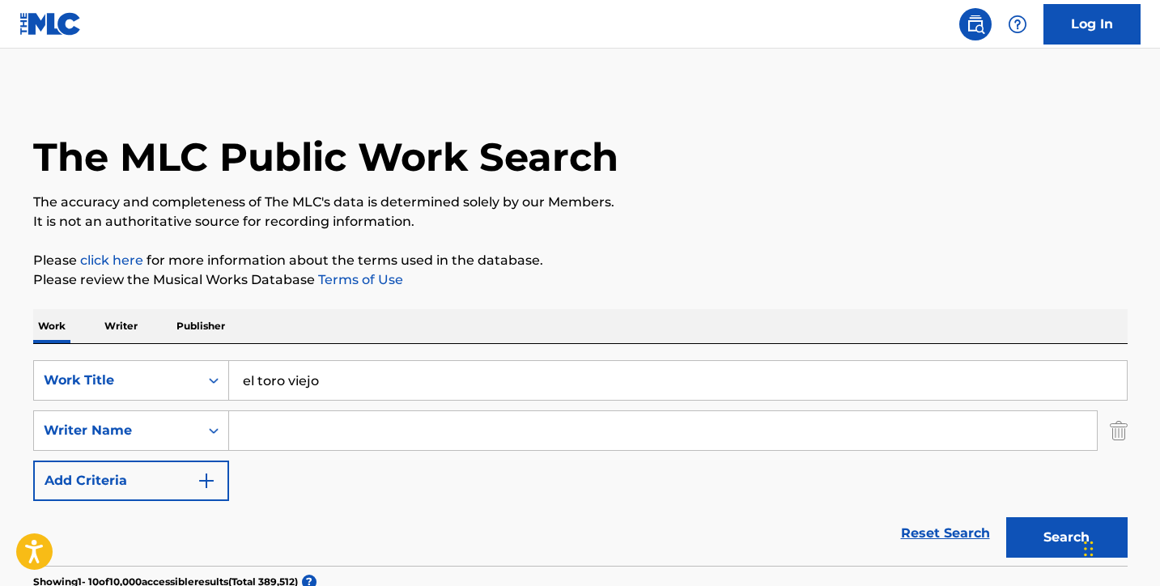
drag, startPoint x: 333, startPoint y: 377, endPoint x: 258, endPoint y: 378, distance: 75.3
click at [258, 378] on input "el toro viejo" at bounding box center [677, 380] width 897 height 39
type input "el sinaloense"
click at [1066, 537] on button "Search" at bounding box center [1066, 537] width 121 height 40
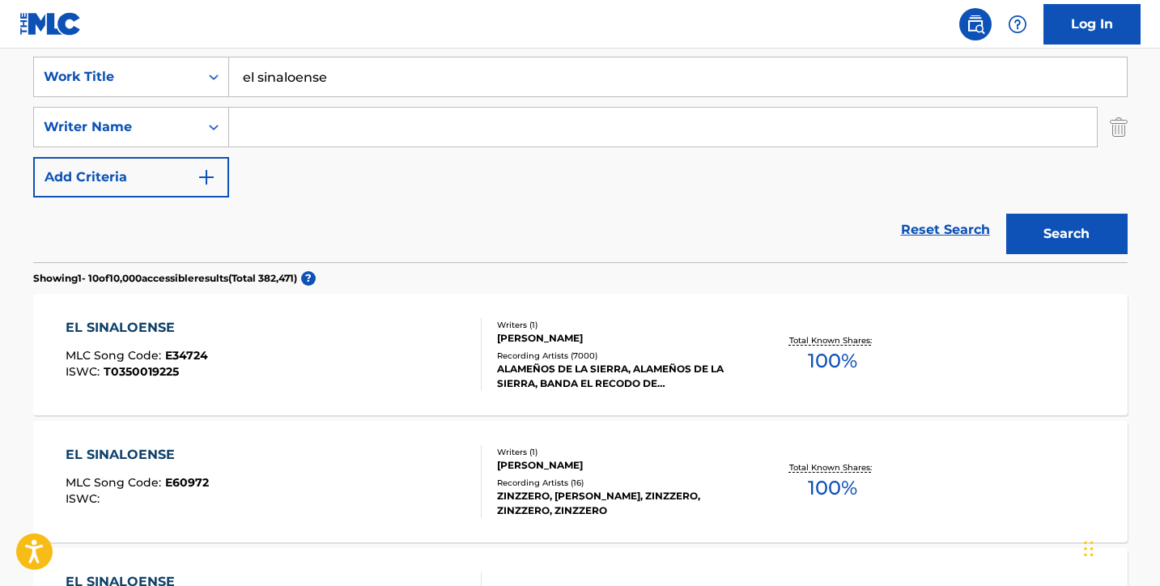
scroll to position [430, 0]
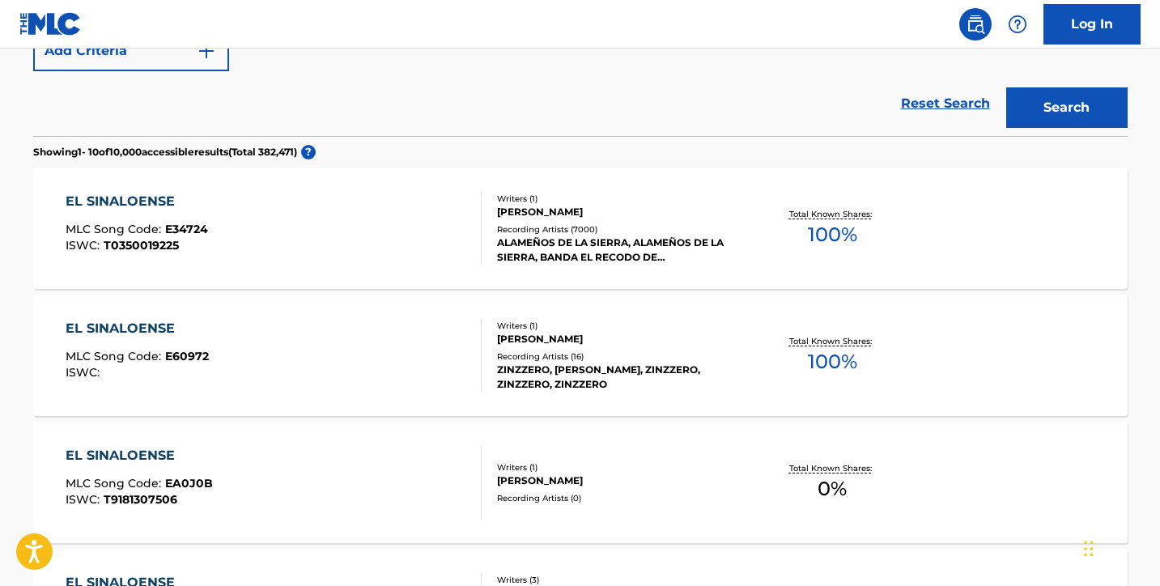
click at [153, 201] on div "EL SINALOENSE" at bounding box center [137, 201] width 142 height 19
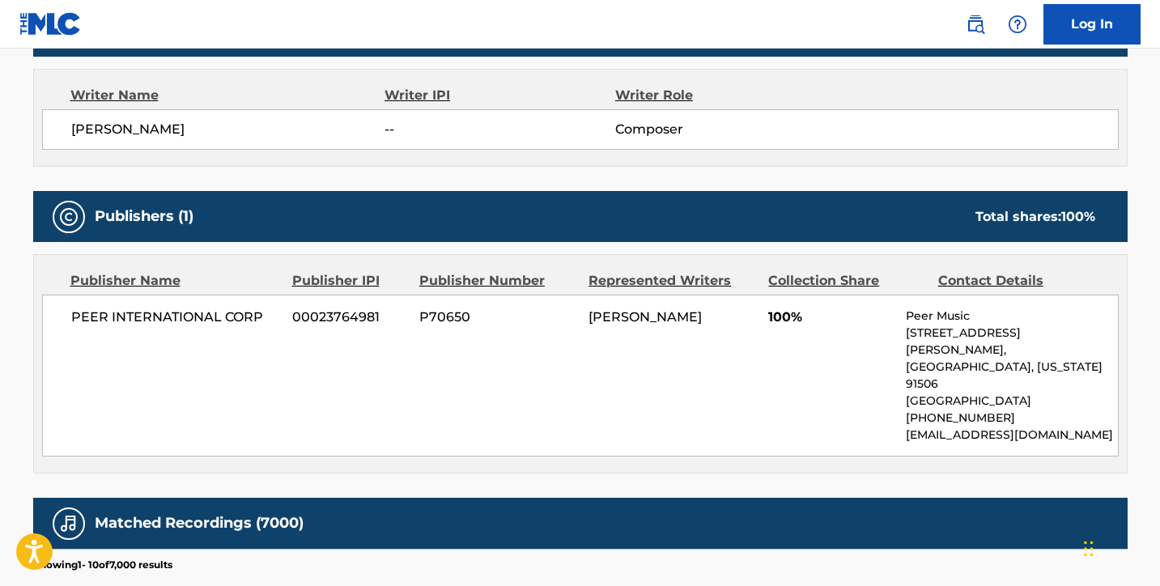
scroll to position [566, 0]
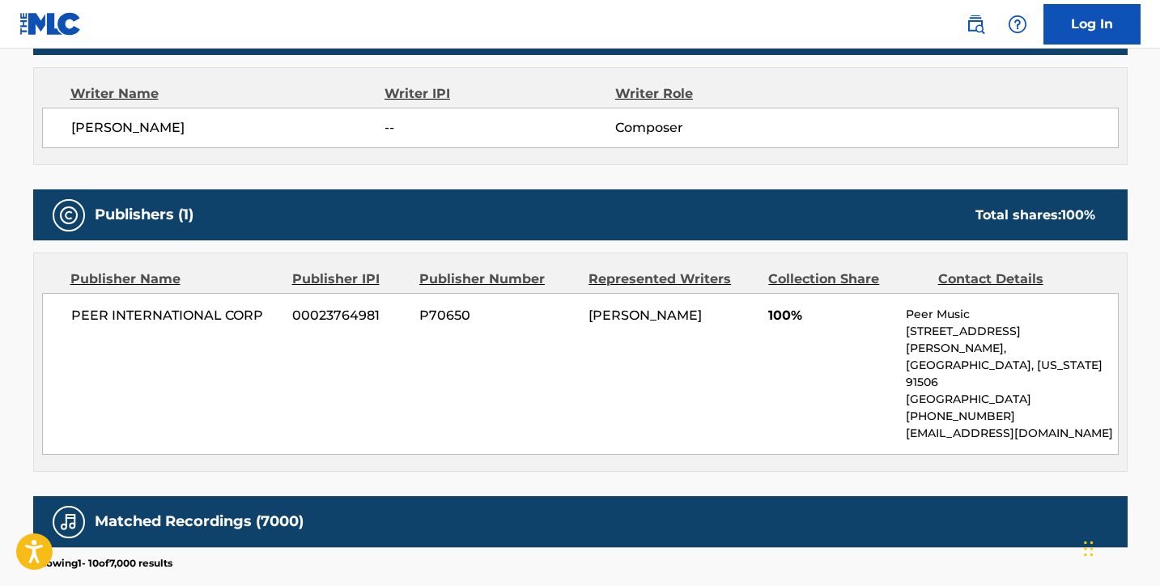
click at [218, 132] on span "[PERSON_NAME]" at bounding box center [228, 127] width 314 height 19
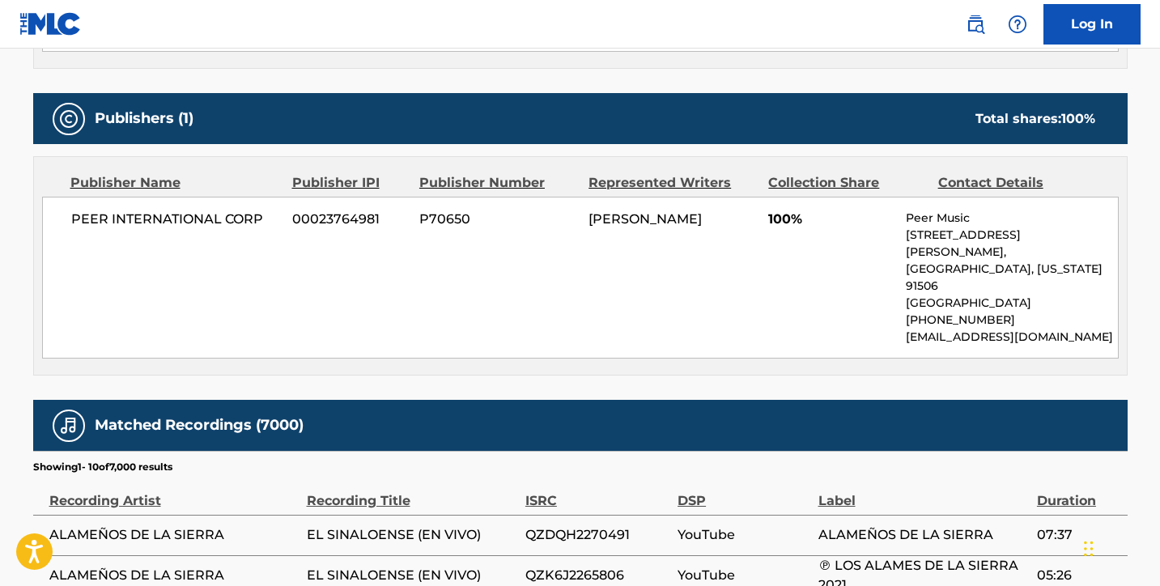
scroll to position [595, 0]
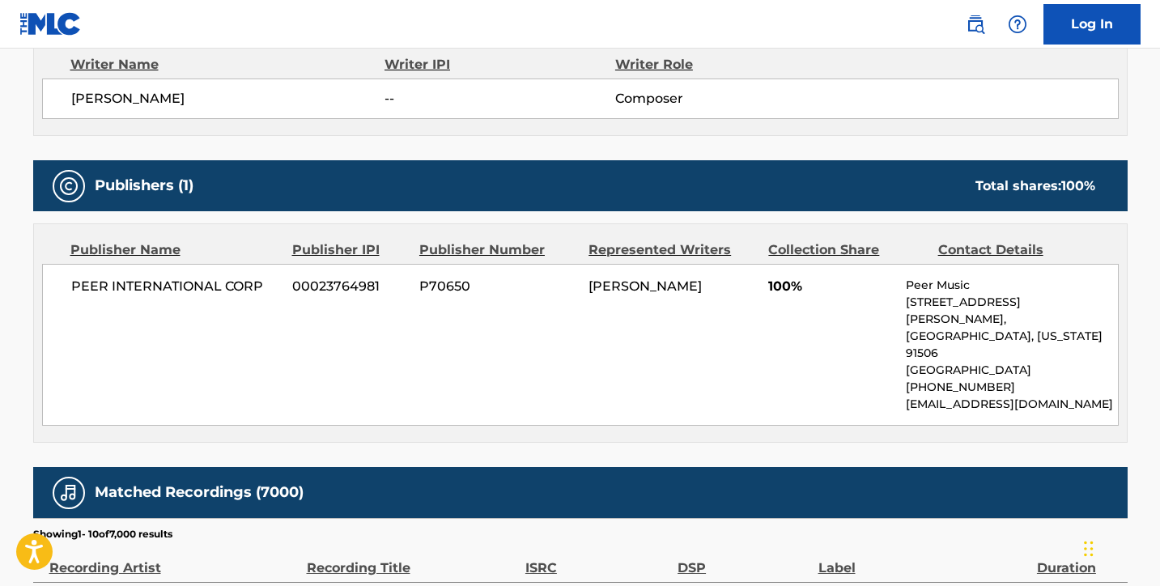
click at [274, 286] on span "PEER INTERNATIONAL CORP" at bounding box center [176, 286] width 210 height 19
drag, startPoint x: 274, startPoint y: 286, endPoint x: 68, endPoint y: 291, distance: 206.4
click at [68, 291] on div "PEER INTERNATIONAL CORP 00023764981 P70650 [PERSON_NAME] 100% Peer Music [STREE…" at bounding box center [580, 345] width 1076 height 162
copy span "PEER INTERNATIONAL CORP"
